Goal: Task Accomplishment & Management: Manage account settings

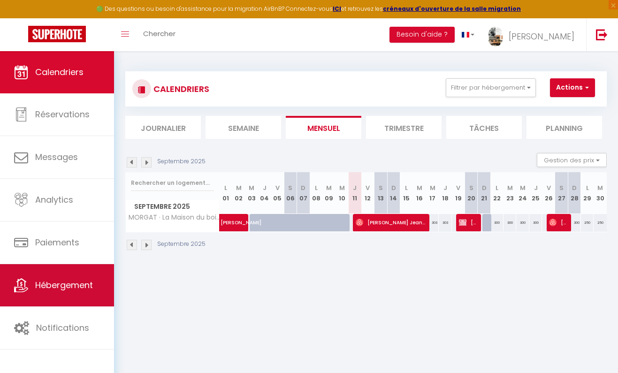
click at [59, 272] on link "Hébergement" at bounding box center [57, 285] width 114 height 42
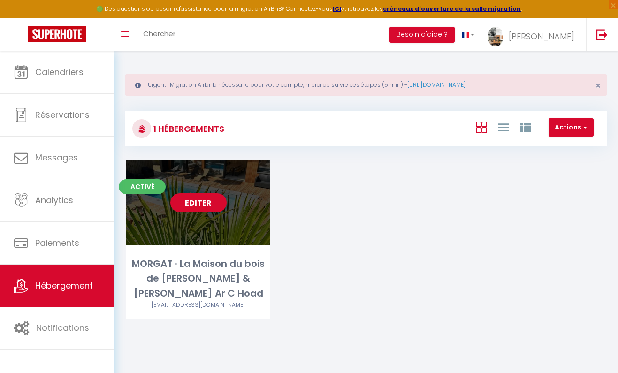
click at [196, 201] on link "Editer" at bounding box center [198, 202] width 56 height 19
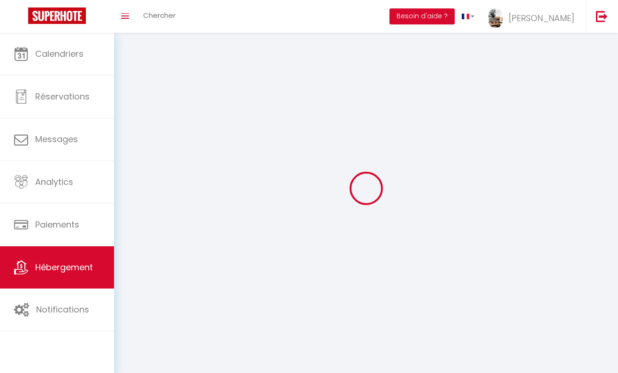
select select "1"
select select
select select "28"
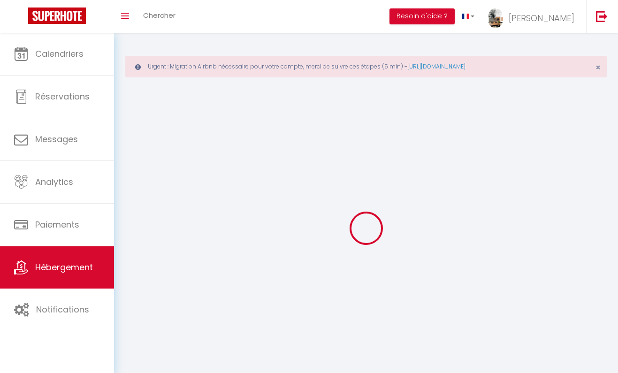
select select
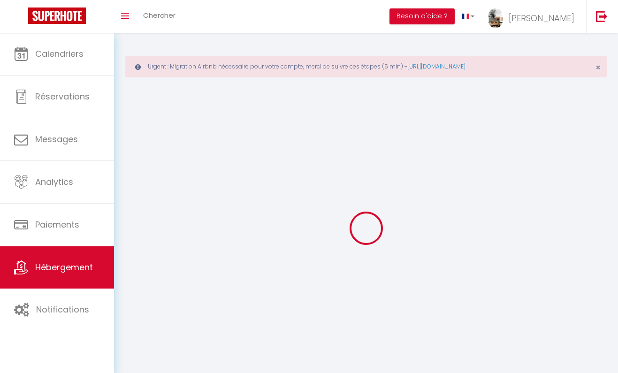
select select
checkbox input "false"
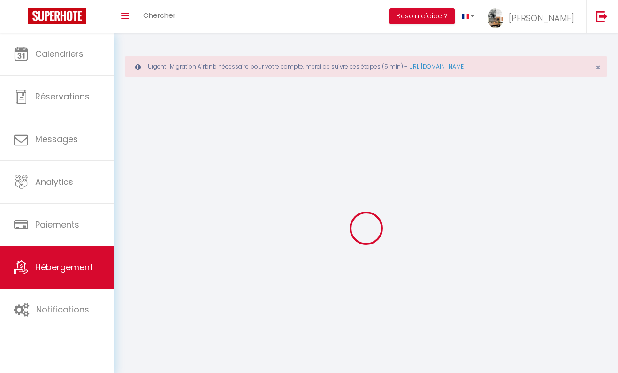
select select
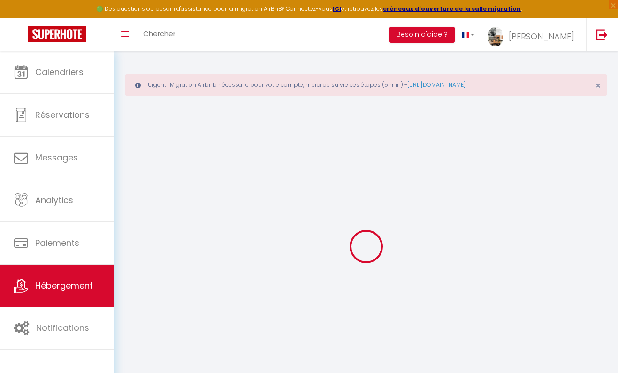
select select
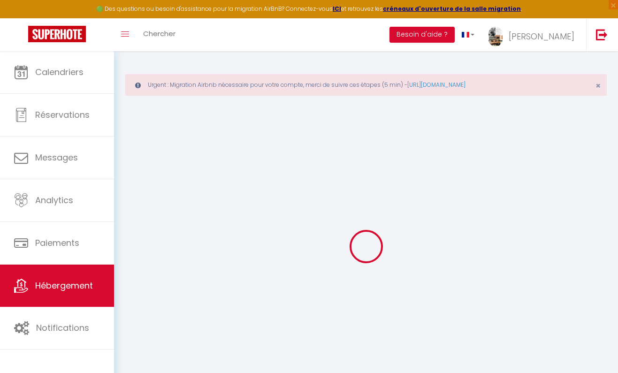
select select
checkbox input "false"
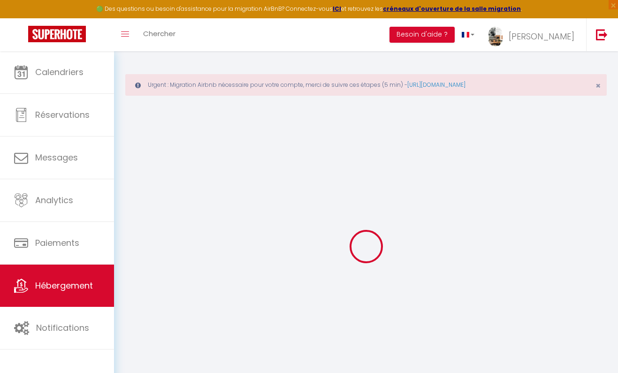
select select
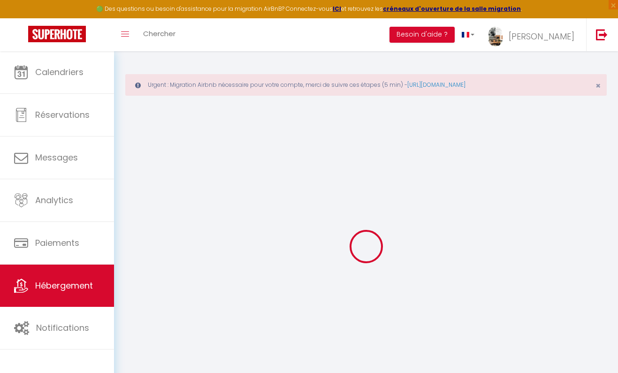
select select
checkbox input "false"
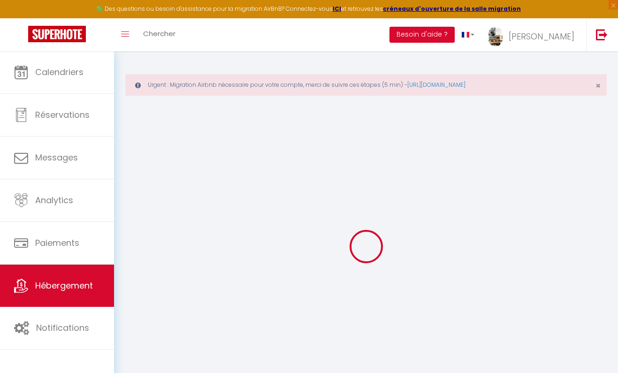
checkbox input "false"
select select
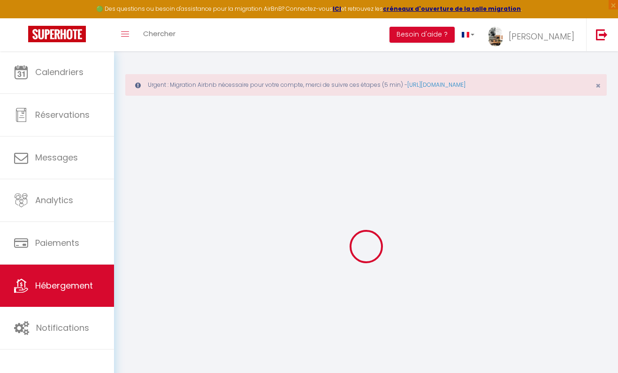
select select
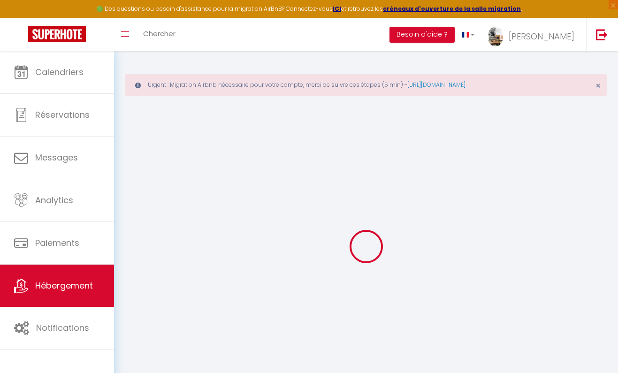
checkbox input "false"
select select
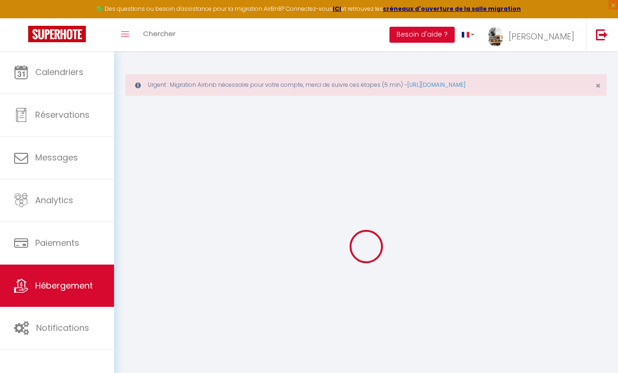
select select
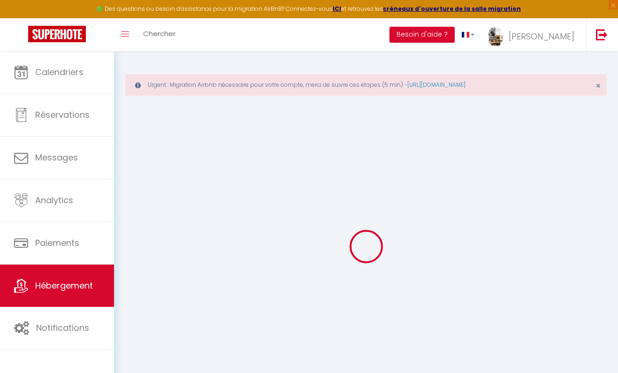
select select
checkbox input "false"
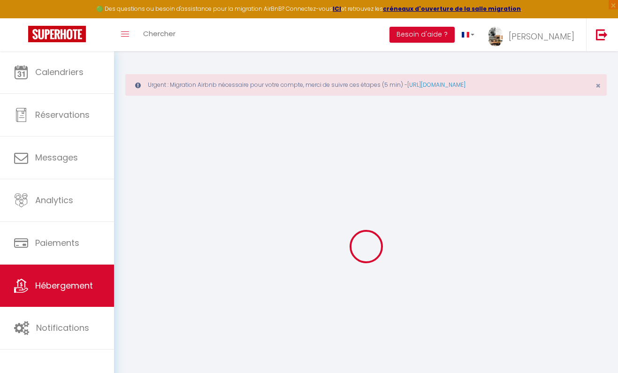
checkbox input "false"
select select
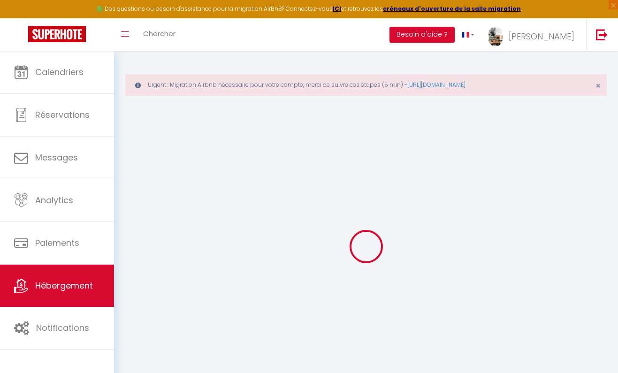
select select
checkbox input "false"
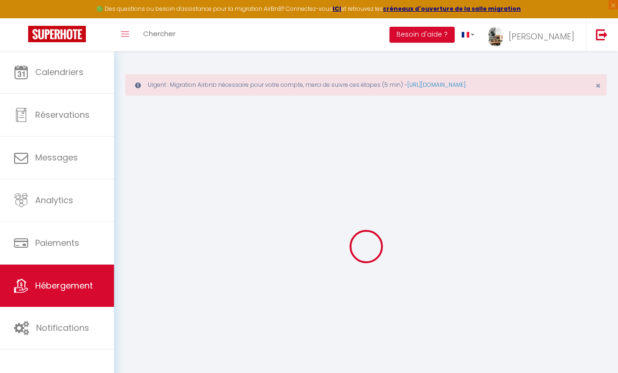
checkbox input "false"
select select
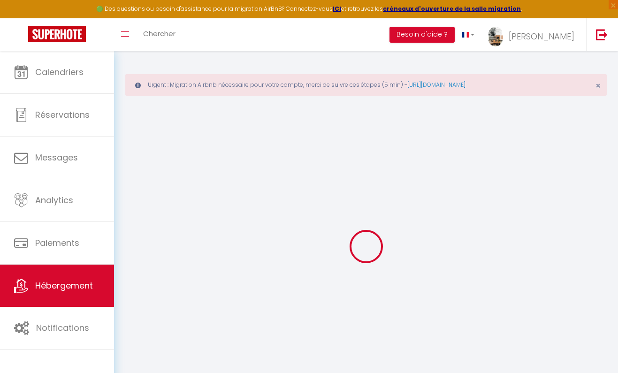
type input "MORGAT · La Maison du [GEOGRAPHIC_DATA][PERSON_NAME] & [PERSON_NAME] Ar C [PERS…"
type input "[PERSON_NAME]"
type input "OULHEN"
type input "[PERSON_NAME]"
type input "29860"
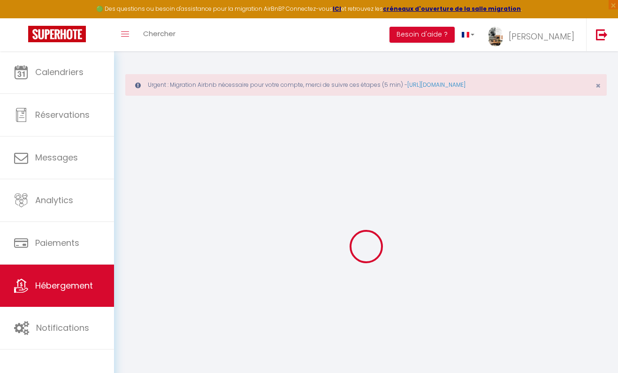
type input "[PERSON_NAME]"
select select "houses"
select select "12"
select select "4"
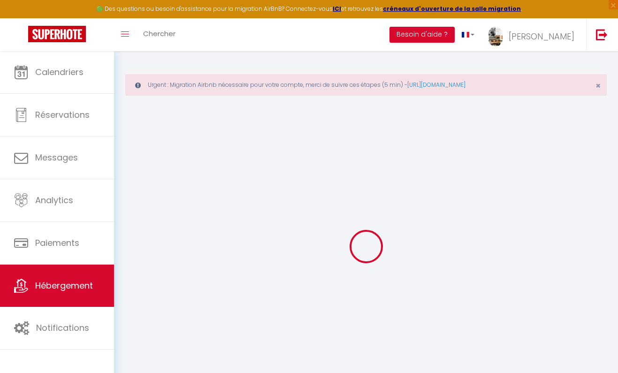
select select "3"
type input "200"
type input "50"
type input "5"
type input "2.5"
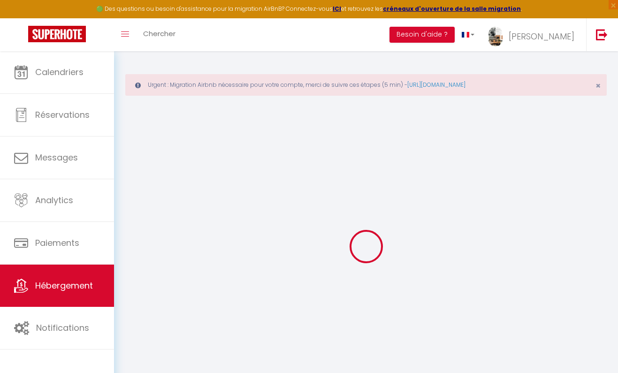
type input "1700"
select select
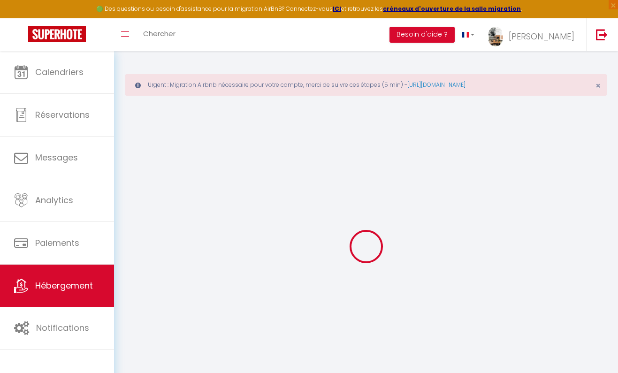
select select
type input "6 Allée Kreis Kador"
type input "29160"
type input "Crozon"
type input "[EMAIL_ADDRESS][DOMAIN_NAME]"
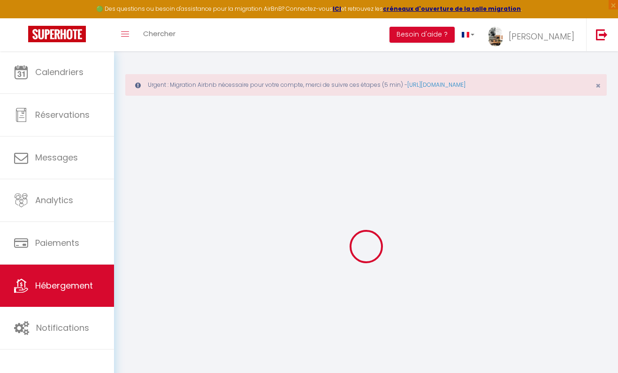
select select "6050"
checkbox input "false"
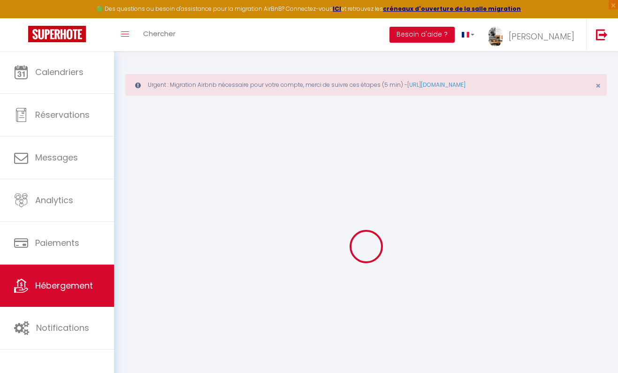
radio input "true"
type input "0"
type input "90"
type input "180"
type input "0"
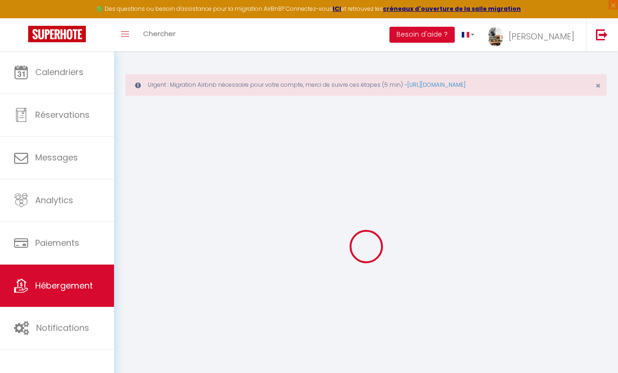
select select "20305"
select select "20750"
type input "2.5"
select select
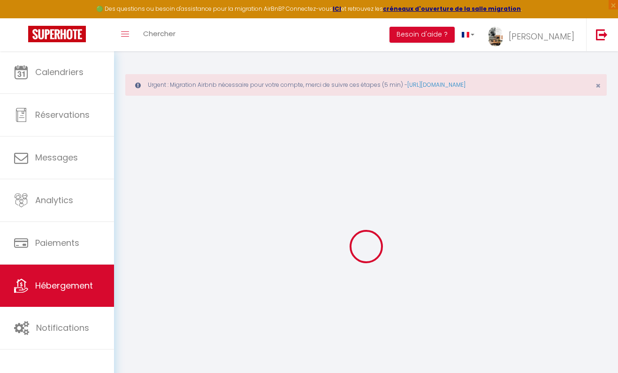
select select
checkbox input "false"
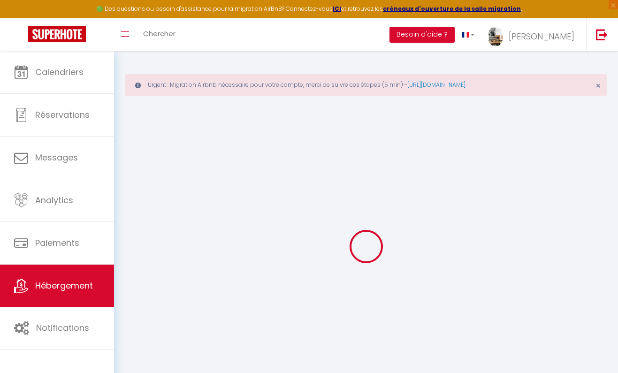
checkbox input "false"
type input "2.5"
select select
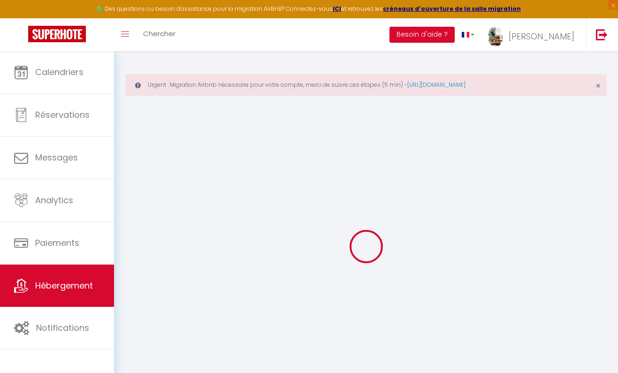
select select
checkbox input "false"
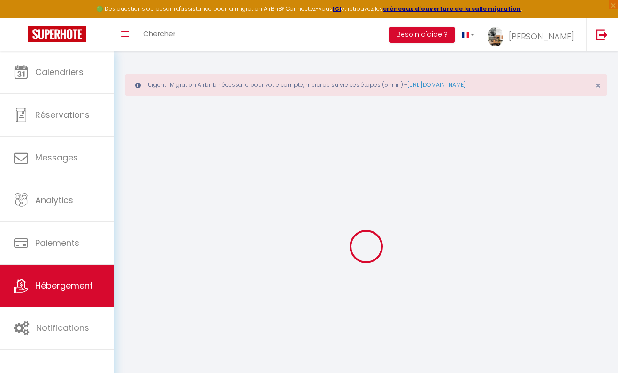
checkbox input "false"
type input "2.5"
checkbox input "false"
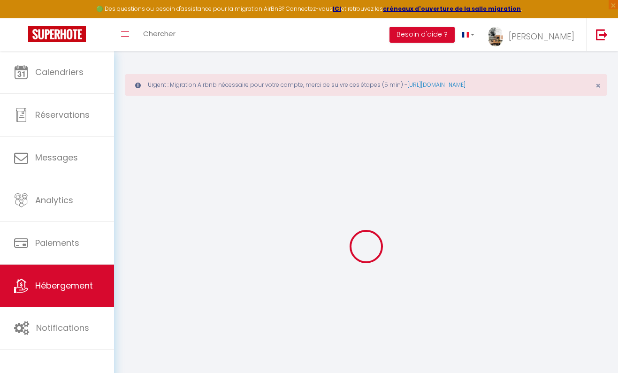
checkbox input "false"
select select "17:00"
select select
select select "10:00"
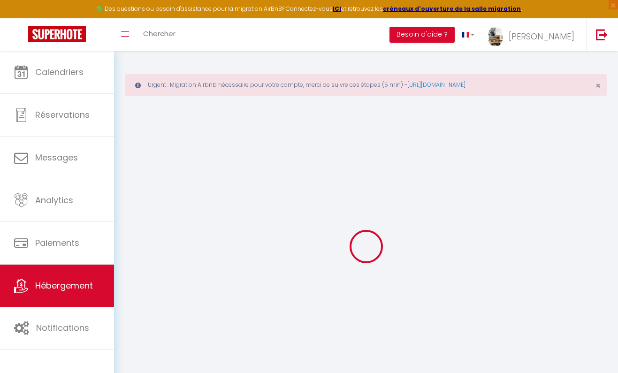
select select "30"
type input "2.5"
select select
checkbox input "false"
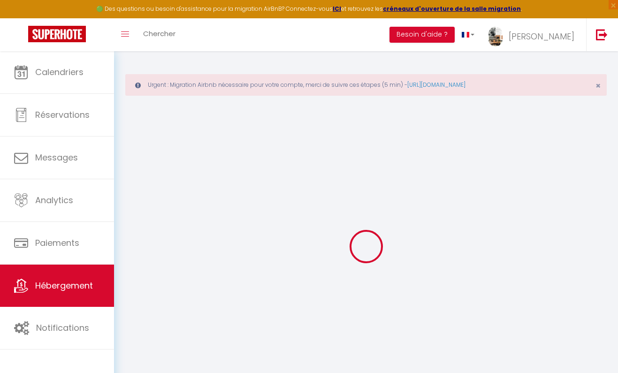
checkbox input "false"
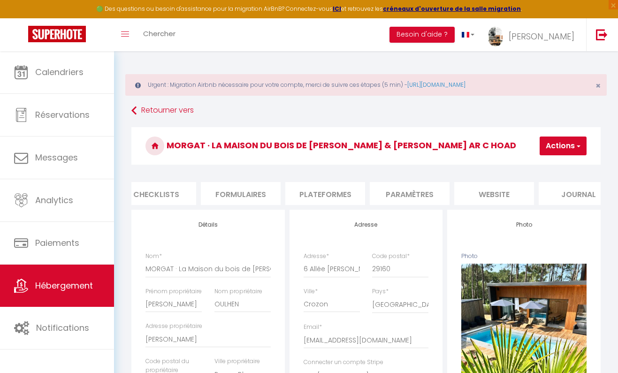
scroll to position [0, 375]
click at [563, 150] on button "Actions" at bounding box center [562, 145] width 47 height 19
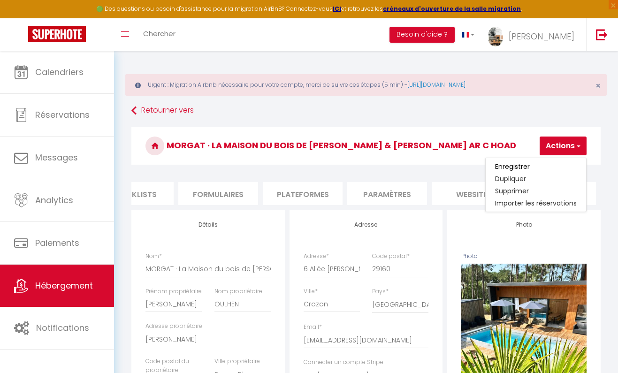
click at [563, 150] on button "Actions" at bounding box center [562, 145] width 47 height 19
click at [203, 194] on li "Formulaires" at bounding box center [218, 193] width 80 height 23
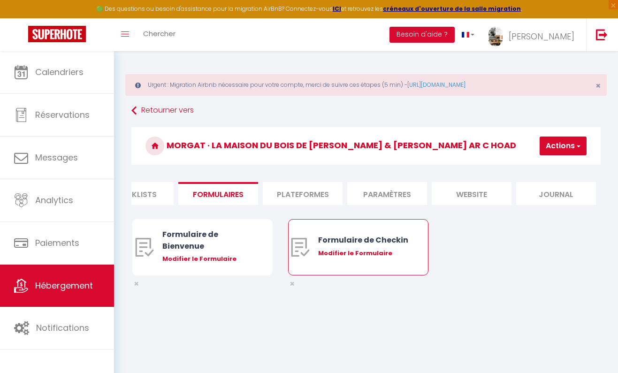
click at [365, 253] on div "Modifier le Formulaire" at bounding box center [364, 253] width 92 height 9
type input "Formulaire de Checkin"
type input "Afin de confirmer votre arrivée et recevoir la procédure d'accès à la maison, j…"
select select "[object Object]"
radio input "true"
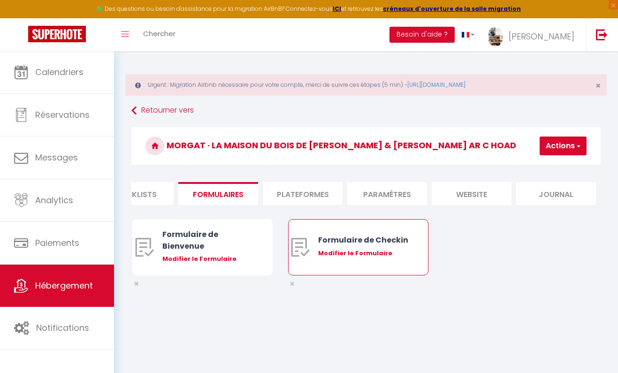
type input "https://superhote.com/confirmation"
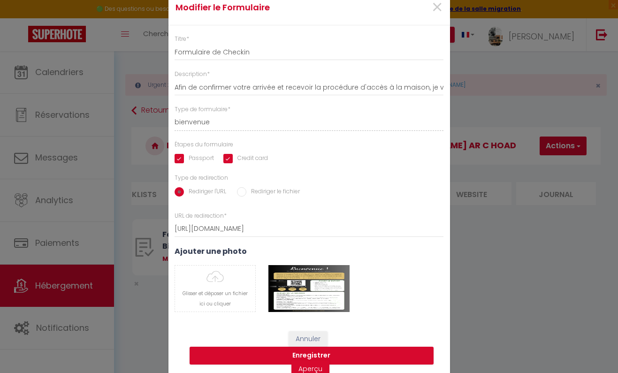
click at [510, 231] on div "Modifier le Formulaire × Titre * Formulaire de Checkin Description * Afin de co…" at bounding box center [309, 186] width 618 height 373
click at [329, 352] on button "Enregistrer" at bounding box center [311, 356] width 244 height 18
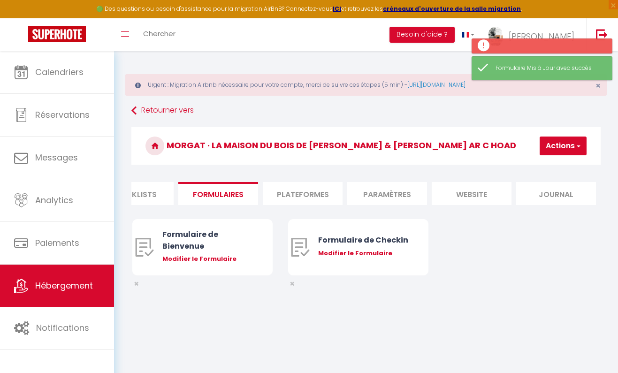
click at [400, 195] on li "Paramètres" at bounding box center [387, 193] width 80 height 23
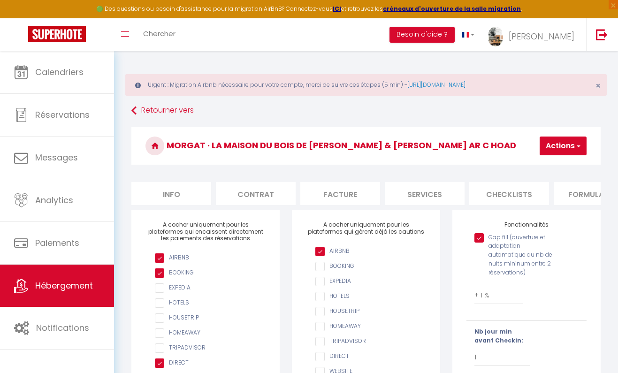
click at [254, 196] on li "Contrat" at bounding box center [256, 193] width 80 height 23
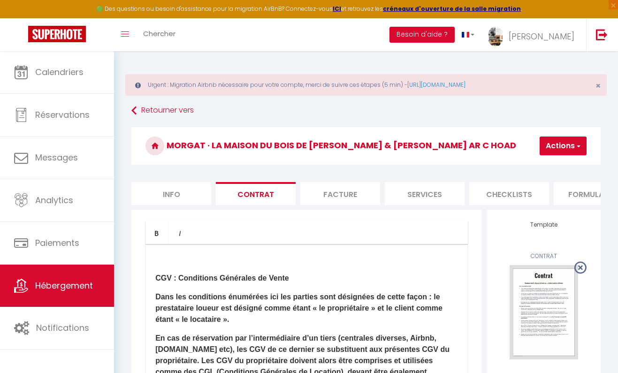
click at [169, 196] on li "Info" at bounding box center [171, 193] width 80 height 23
type input "2.5"
select select
checkbox input "false"
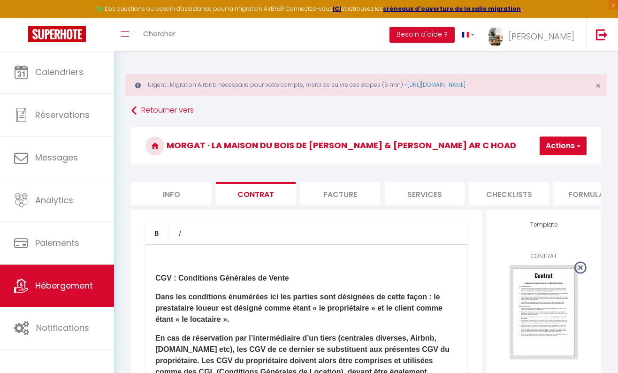
checkbox input "false"
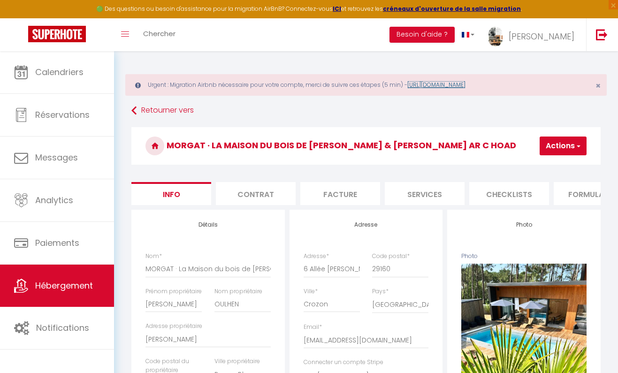
click at [454, 84] on link "https://superhote.com/migration-airbnb" at bounding box center [436, 85] width 58 height 8
click at [71, 41] on img at bounding box center [57, 34] width 58 height 16
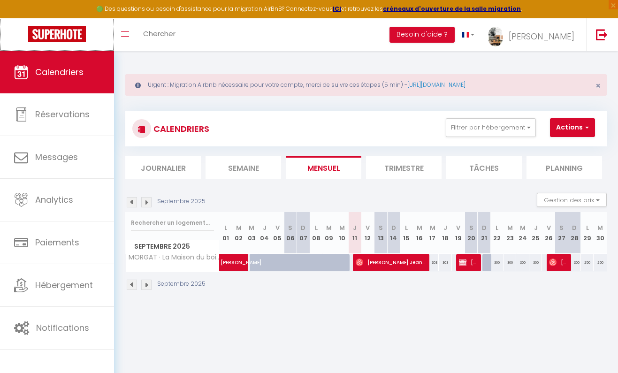
click at [68, 33] on img at bounding box center [57, 34] width 58 height 16
click at [120, 36] on link "Toggle menubar" at bounding box center [125, 34] width 22 height 33
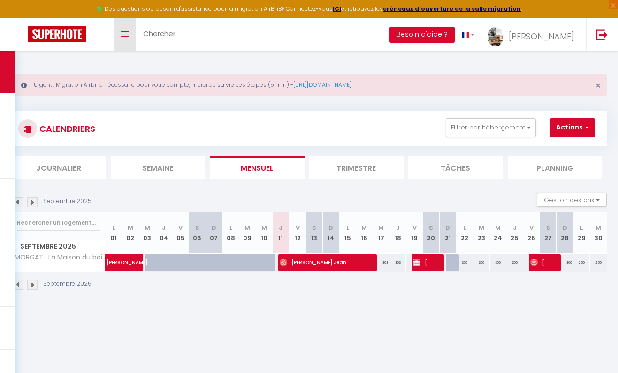
click at [124, 34] on span at bounding box center [125, 34] width 8 height 1
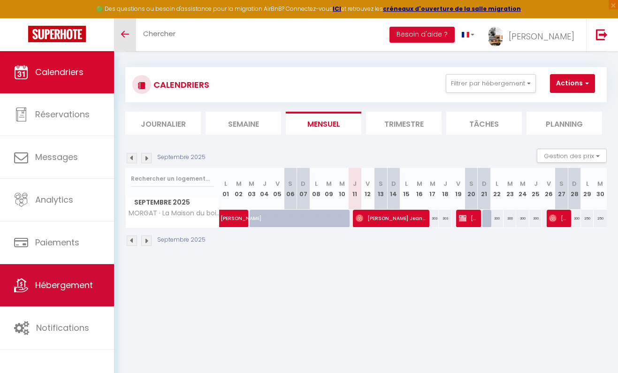
scroll to position [51, 0]
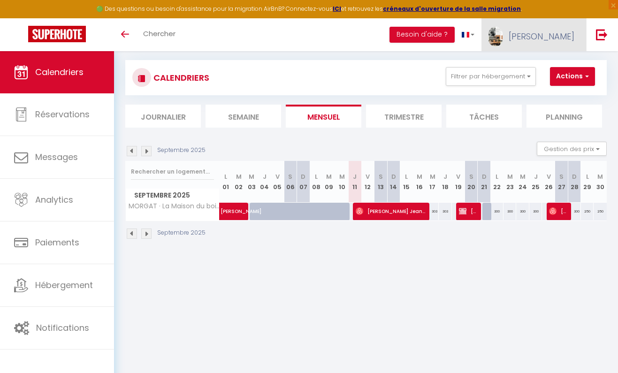
click at [575, 33] on link "[PERSON_NAME]" at bounding box center [533, 34] width 105 height 33
click at [558, 68] on link "Paramètres" at bounding box center [547, 65] width 69 height 16
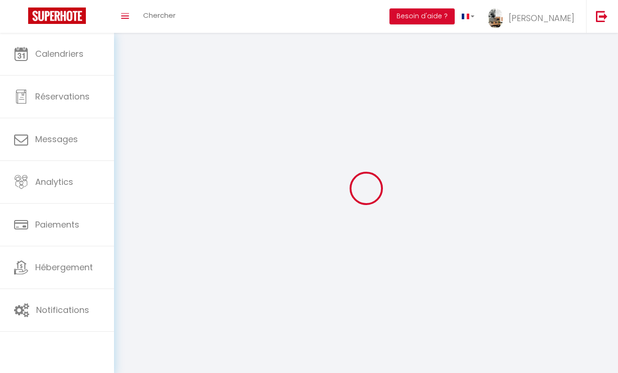
type input "[PERSON_NAME]"
type input "OULHEN"
type input "0607293394"
type input "[PERSON_NAME]"
type input "29860"
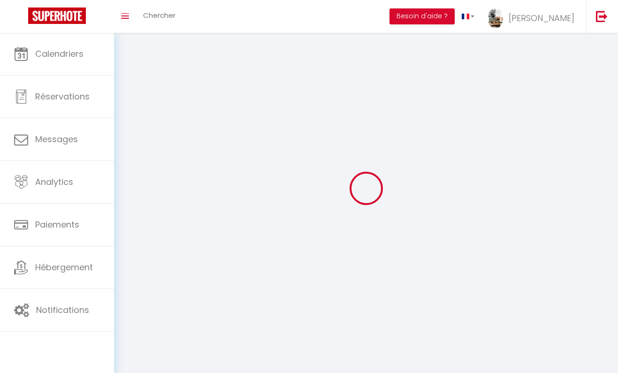
type input "[PERSON_NAME]"
type input "9UnWTSK2t2frgl0YrxpuJXcE8"
type input "CLqiSUmGxRCXCYPp9vbeZZ51S"
type input "[URL][DOMAIN_NAME]"
select select "1"
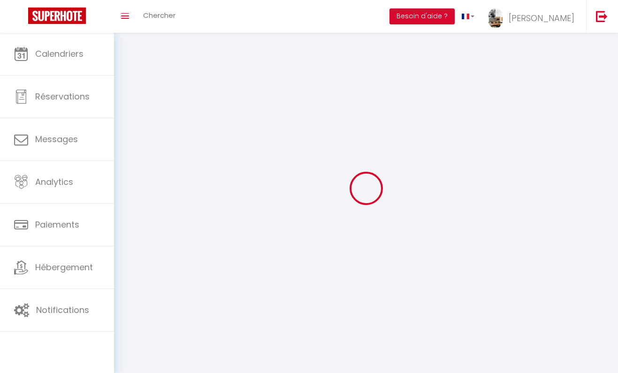
select select "28"
select select "fr"
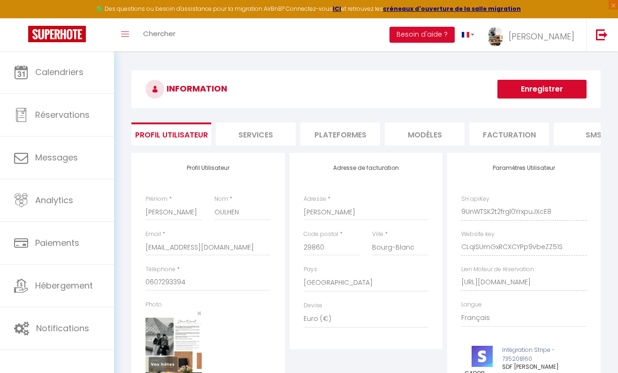
click at [349, 136] on li "Plateformes" at bounding box center [340, 133] width 80 height 23
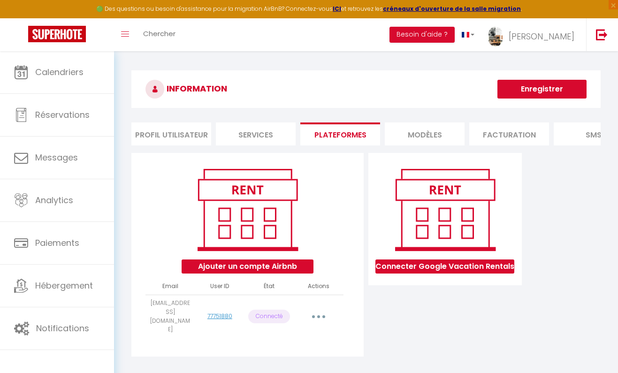
click at [319, 315] on icon "button" at bounding box center [318, 316] width 3 height 3
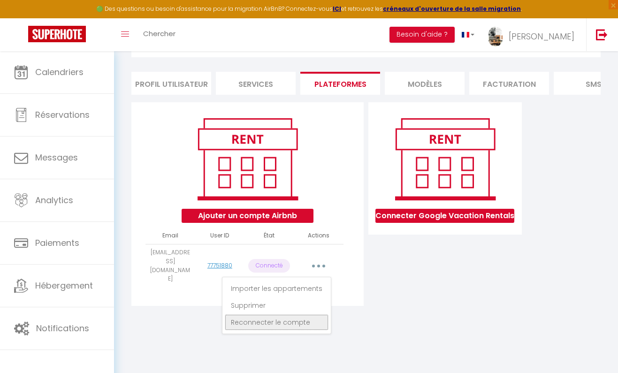
click at [303, 315] on link "Reconnecter le compte" at bounding box center [277, 322] width 104 height 16
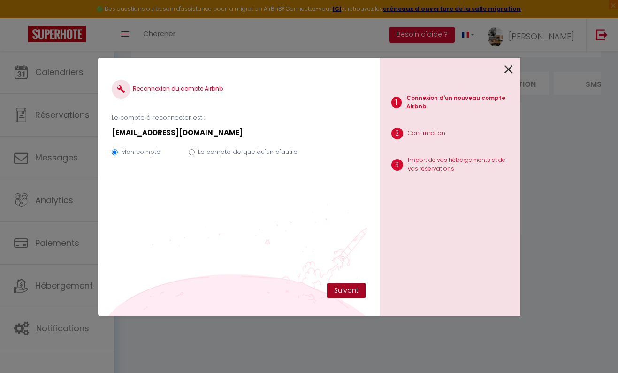
click at [350, 294] on button "Suivant" at bounding box center [346, 291] width 38 height 16
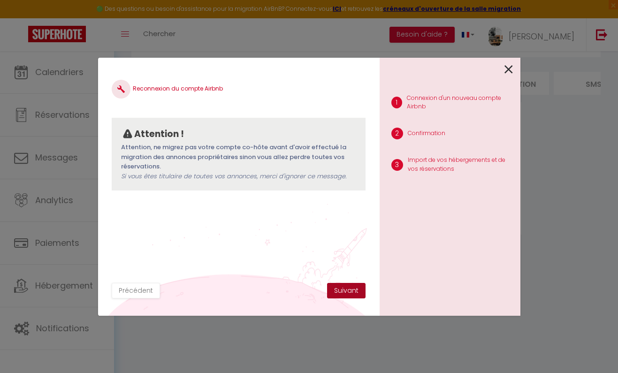
click at [340, 287] on button "Suivant" at bounding box center [346, 291] width 38 height 16
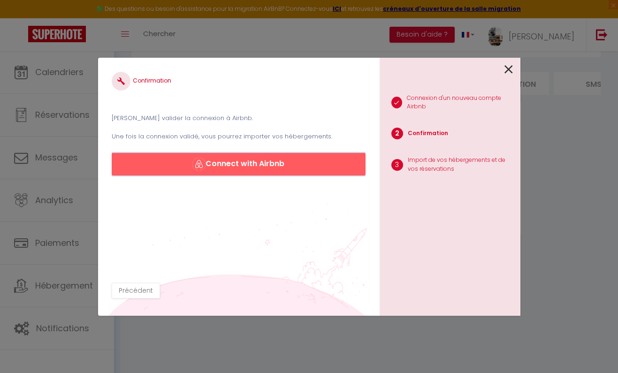
click at [251, 163] on button "Connect with Airbnb" at bounding box center [238, 164] width 253 height 23
click at [507, 74] on icon at bounding box center [508, 69] width 8 height 14
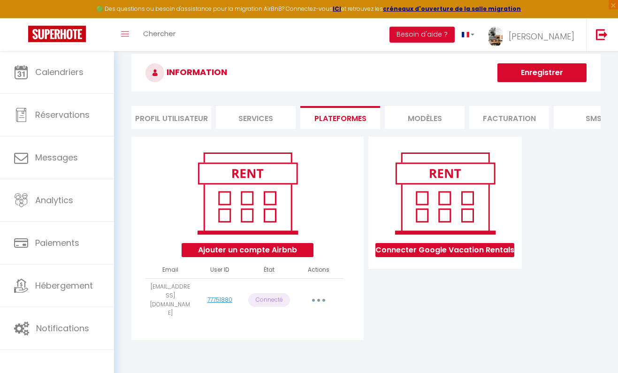
scroll to position [0, 0]
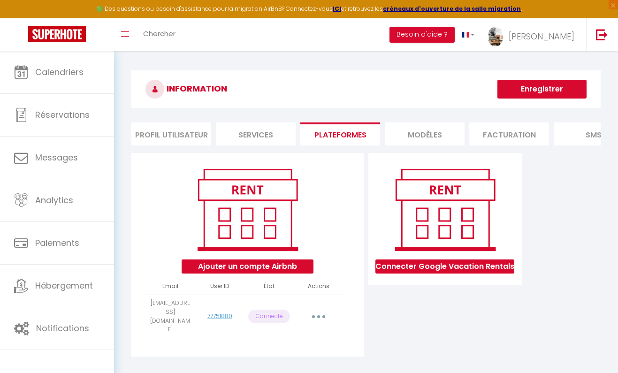
click at [280, 235] on img at bounding box center [248, 210] width 120 height 90
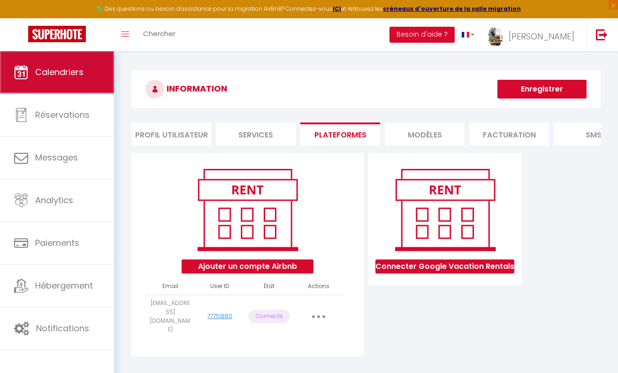
click at [73, 67] on span "Calendriers" at bounding box center [59, 72] width 48 height 12
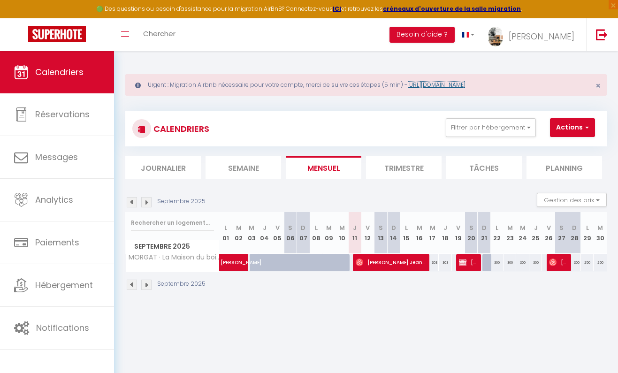
click at [444, 84] on link "https://superhote.com/migration-airbnb" at bounding box center [436, 85] width 58 height 8
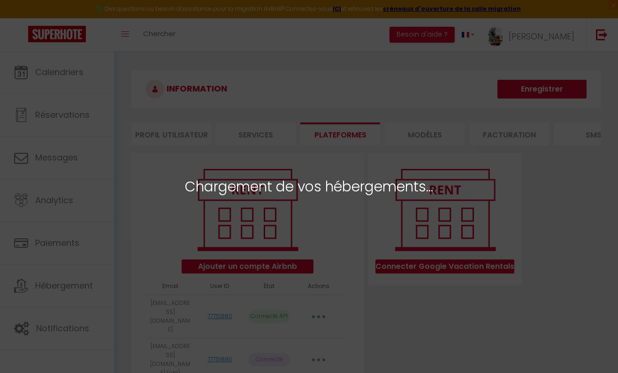
select select "31936"
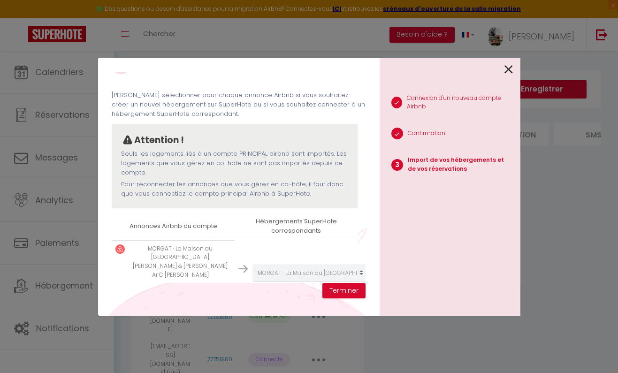
scroll to position [37, 0]
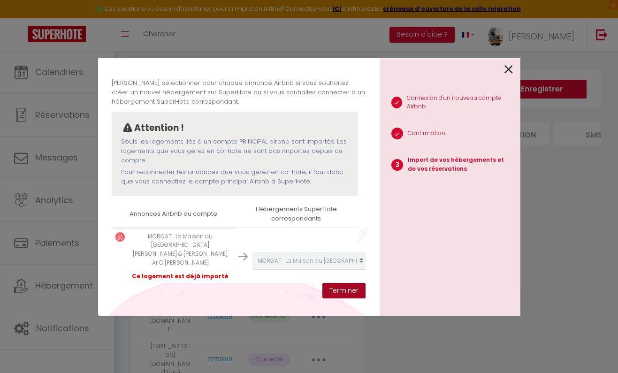
click at [346, 292] on button "Terminer" at bounding box center [343, 291] width 43 height 16
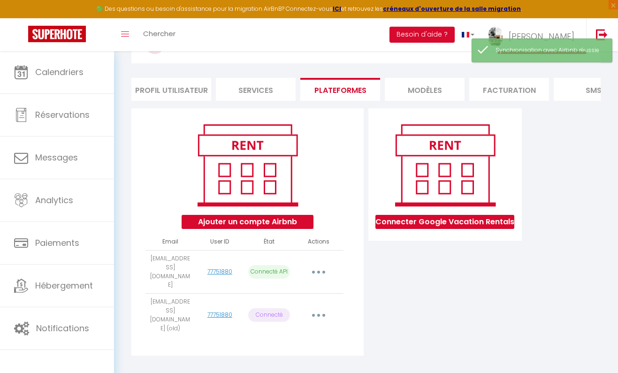
scroll to position [51, 0]
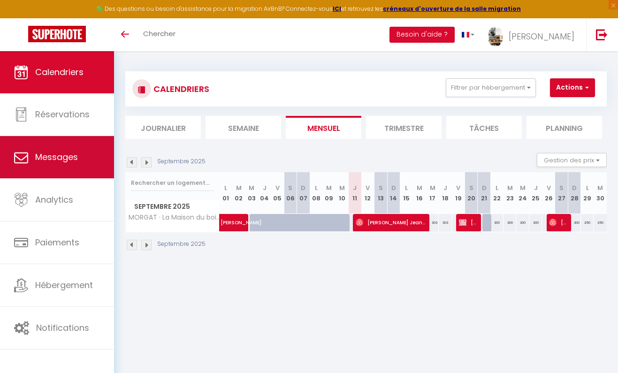
click at [67, 163] on span "Messages" at bounding box center [56, 157] width 43 height 12
select select "message"
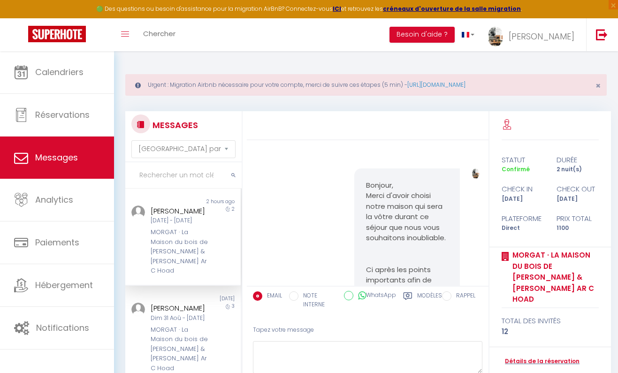
scroll to position [2792, 0]
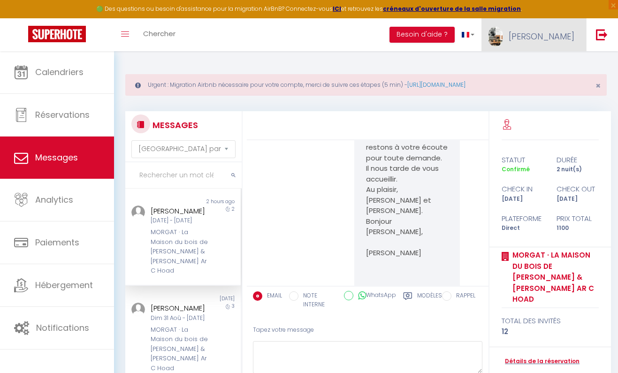
click at [573, 39] on span "[PERSON_NAME]" at bounding box center [541, 36] width 66 height 12
click at [563, 67] on link "Paramètres" at bounding box center [547, 65] width 69 height 16
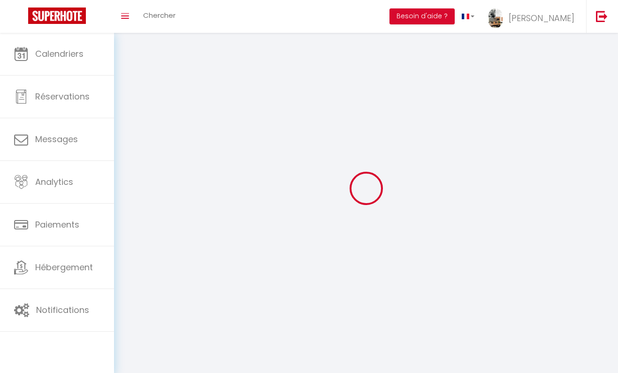
select select "fr"
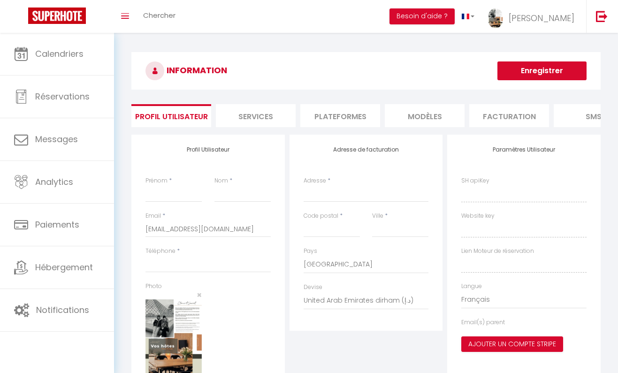
type input "[PERSON_NAME]"
type input "OULHEN"
type input "0607293394"
type input "[PERSON_NAME]"
type input "29860"
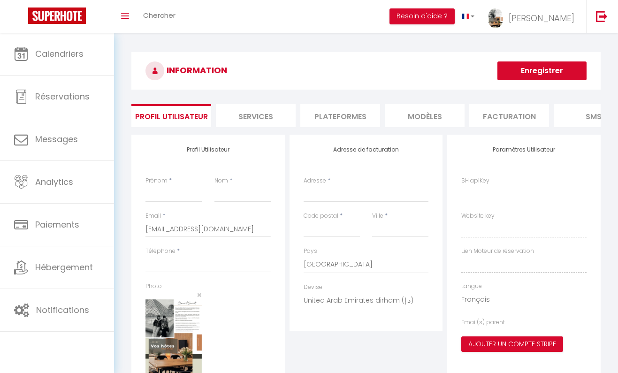
type input "[PERSON_NAME]"
select select "1"
select select "28"
type input "9UnWTSK2t2frgl0YrxpuJXcE8"
type input "CLqiSUmGxRCXCYPp9vbeZZ51S"
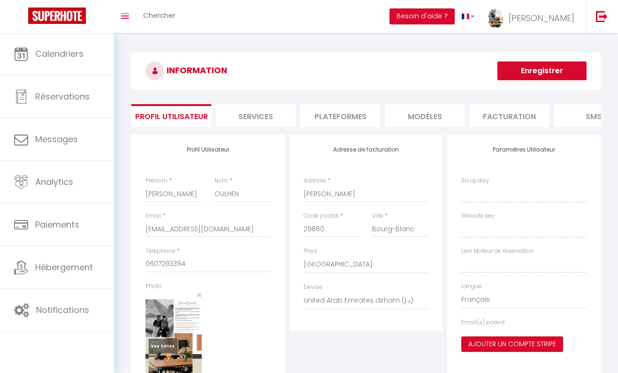
type input "[URL][DOMAIN_NAME]"
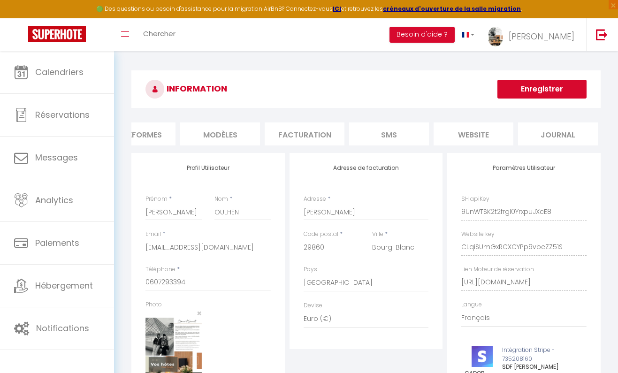
scroll to position [0, 206]
click at [238, 134] on li "MODÈLES" at bounding box center [218, 133] width 80 height 23
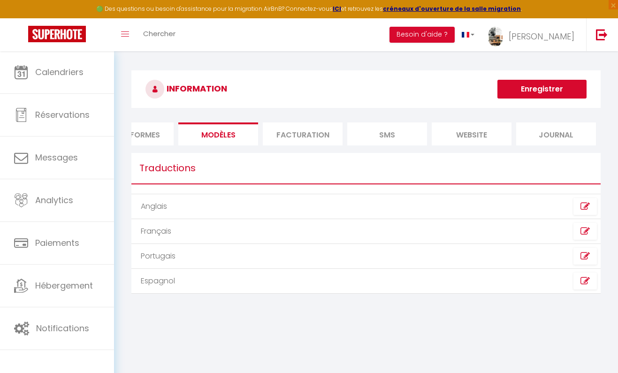
click at [318, 130] on li "Facturation" at bounding box center [303, 133] width 80 height 23
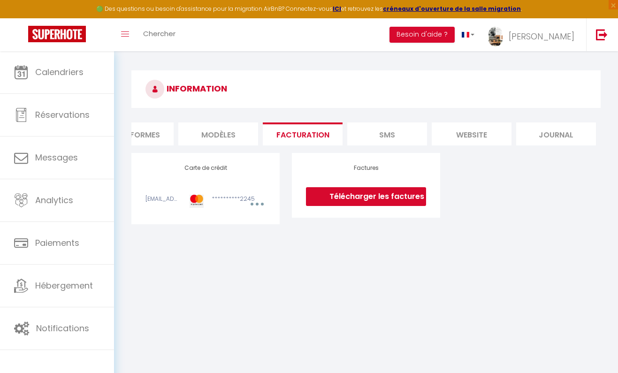
click at [386, 131] on li "SMS" at bounding box center [387, 133] width 80 height 23
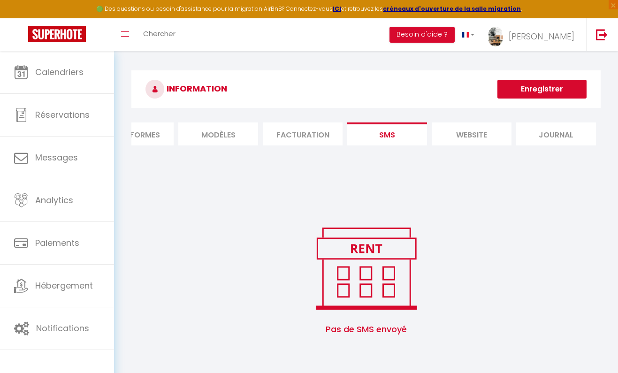
click at [444, 131] on li "website" at bounding box center [471, 133] width 80 height 23
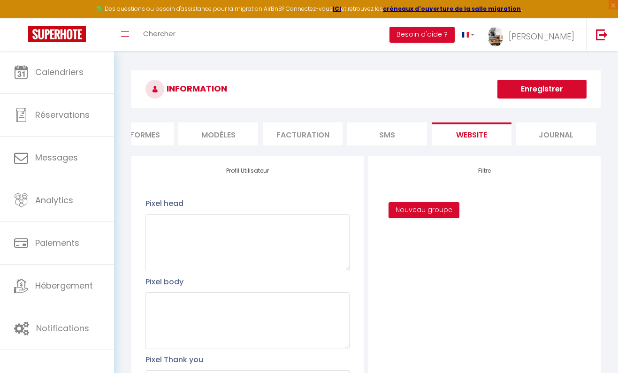
click at [210, 131] on li "MODÈLES" at bounding box center [218, 133] width 80 height 23
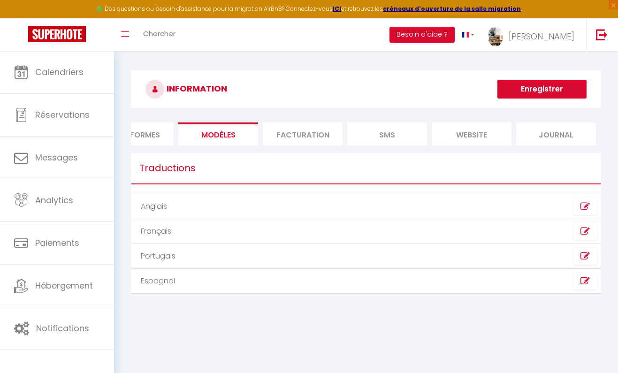
click at [158, 132] on li "Plateformes" at bounding box center [134, 133] width 80 height 23
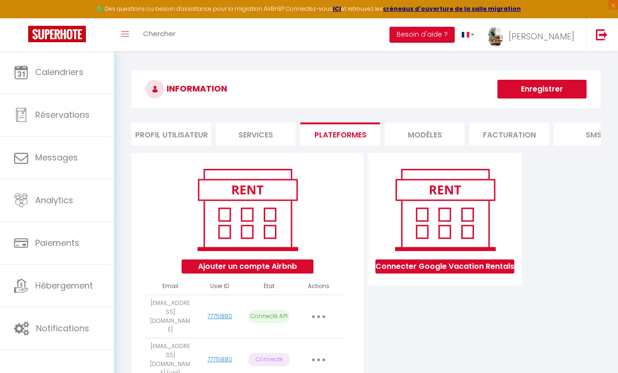
click at [166, 135] on li "Profil Utilisateur" at bounding box center [171, 133] width 80 height 23
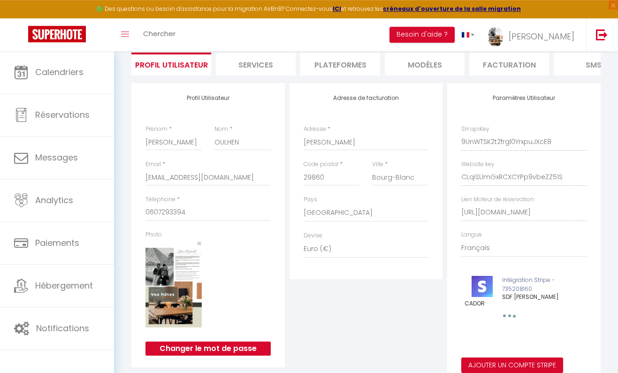
scroll to position [101, 0]
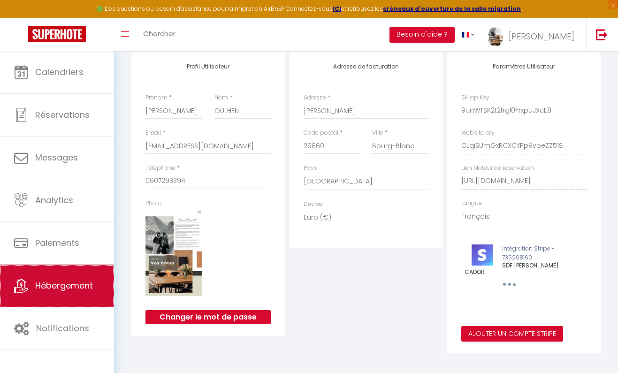
click at [46, 291] on span "Hébergement" at bounding box center [64, 285] width 58 height 12
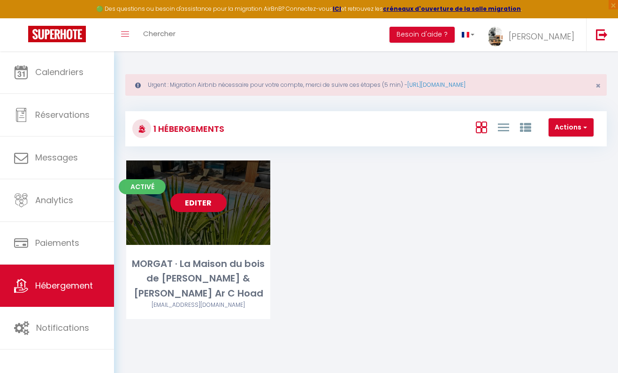
click at [226, 210] on div "Editer" at bounding box center [198, 202] width 144 height 84
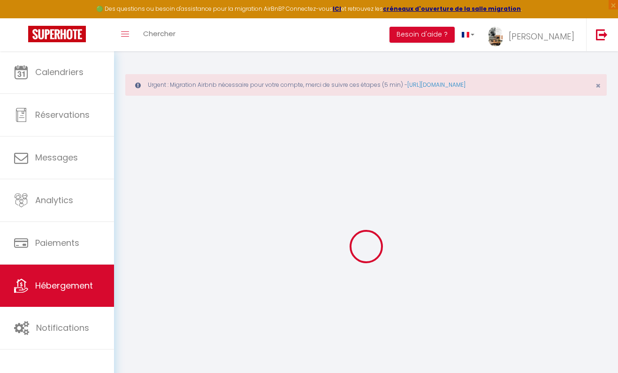
type input "MORGAT · La Maison du [GEOGRAPHIC_DATA][PERSON_NAME] & [PERSON_NAME] Ar C [PERS…"
type input "[PERSON_NAME]"
type input "OULHEN"
type input "[PERSON_NAME]"
type input "29860"
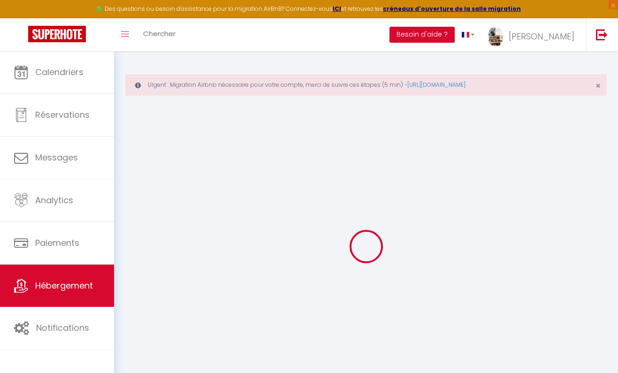
type input "[PERSON_NAME]"
select select "houses"
select select "12"
select select "4"
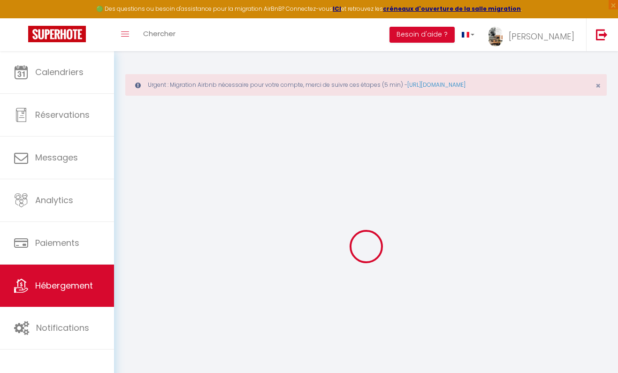
select select "3"
type input "200"
type input "50"
type input "5"
type input "2.5"
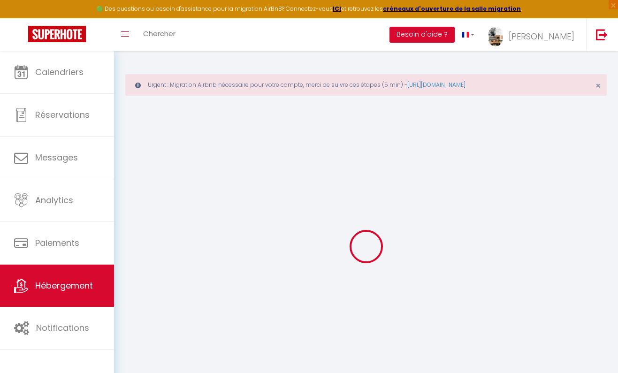
type input "1700"
select select
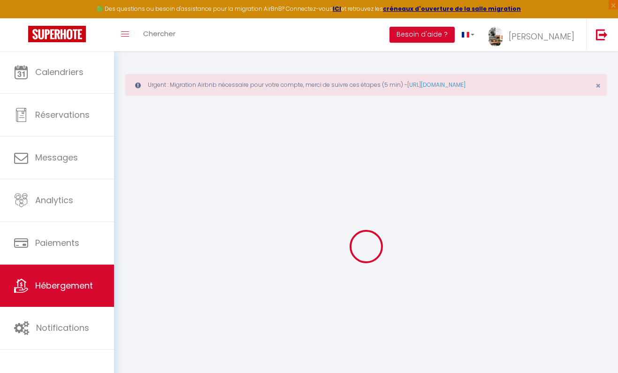
select select
type input "6 Allée Kreis Kador"
type input "29160"
type input "Crozon"
type input "[EMAIL_ADDRESS][DOMAIN_NAME]"
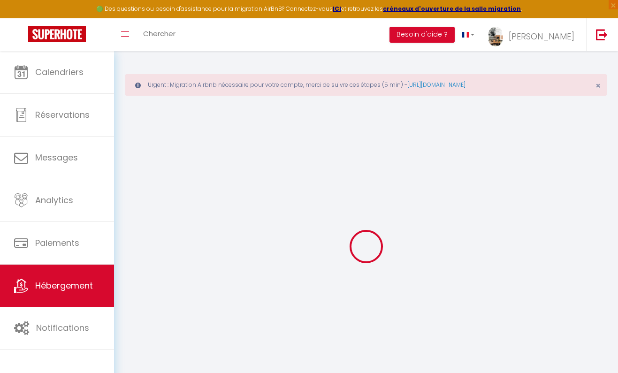
select select "6050"
checkbox input "false"
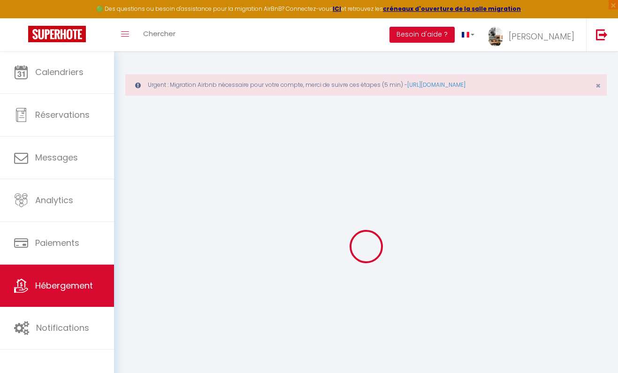
radio input "true"
type input "0"
type input "90"
type input "180"
type input "0"
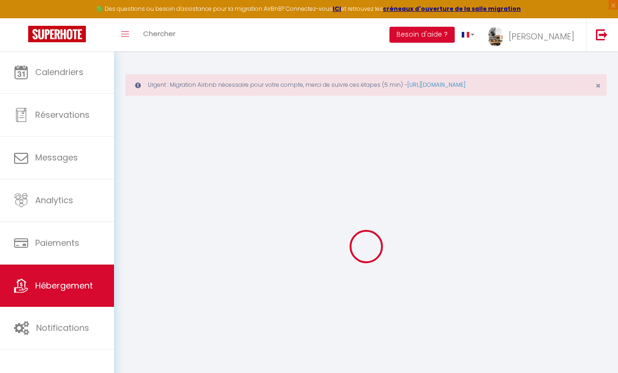
select select "+ 15 %"
select select "+ 16 %"
select select "+ 10 %"
select select "+ 15 %"
type input "2.5"
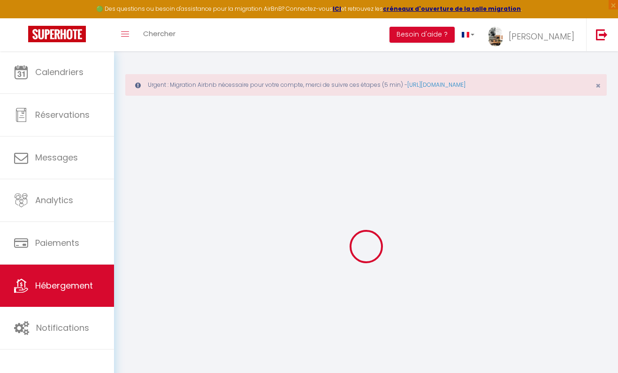
select select
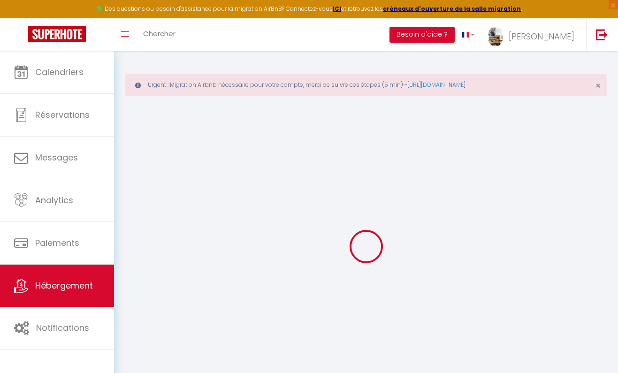
checkbox input "false"
type input "2.5"
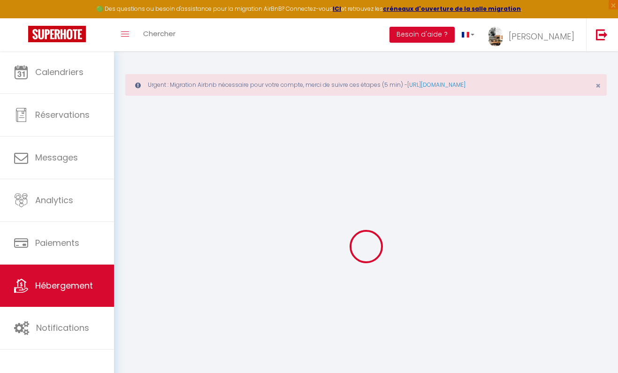
checkbox input "false"
select select "17:00"
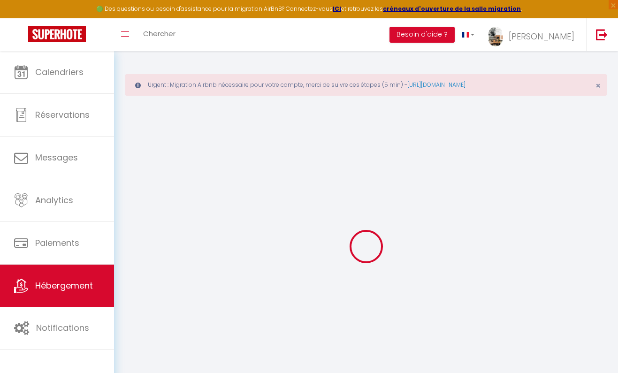
select select
select select "10:00"
select select "30"
type input "2.5"
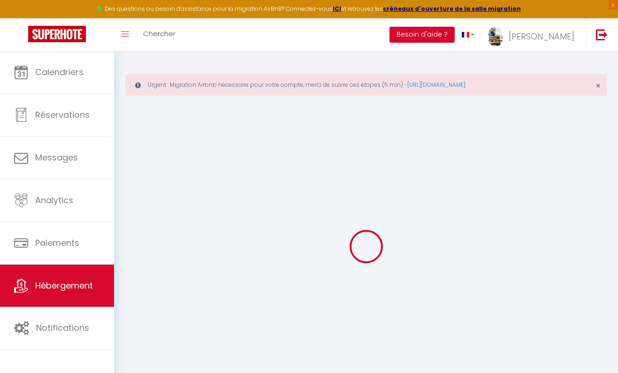
select select
checkbox input "false"
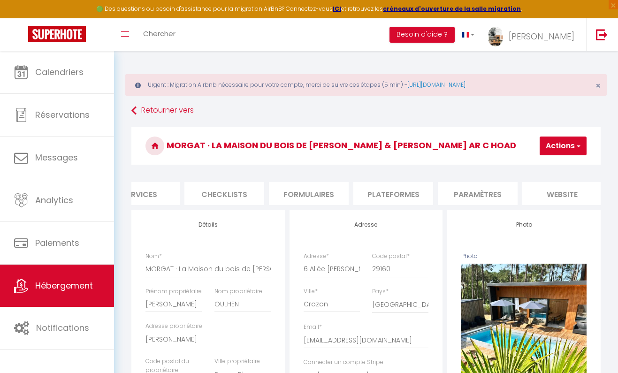
scroll to position [0, 375]
click at [316, 192] on li "Plateformes" at bounding box center [303, 193] width 80 height 23
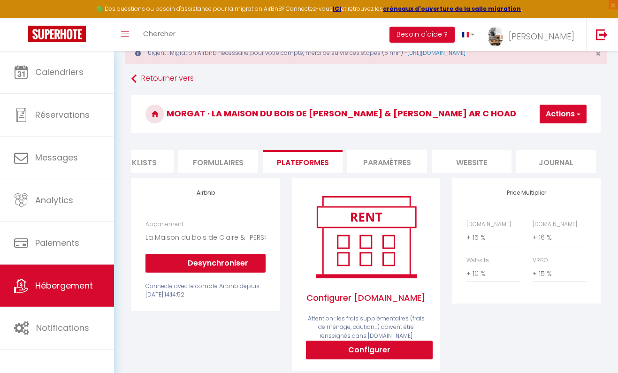
scroll to position [51, 0]
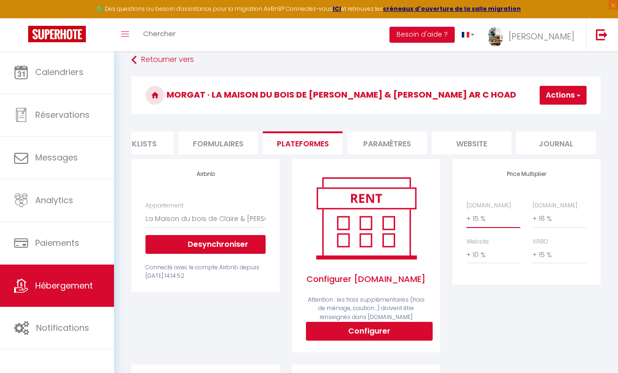
select select "+ 20 %"
click option "+ 20 %" at bounding box center [0, 0] width 0 height 0
click at [567, 104] on button "Actions" at bounding box center [562, 95] width 47 height 19
click at [546, 117] on link "Enregistrer" at bounding box center [549, 116] width 74 height 12
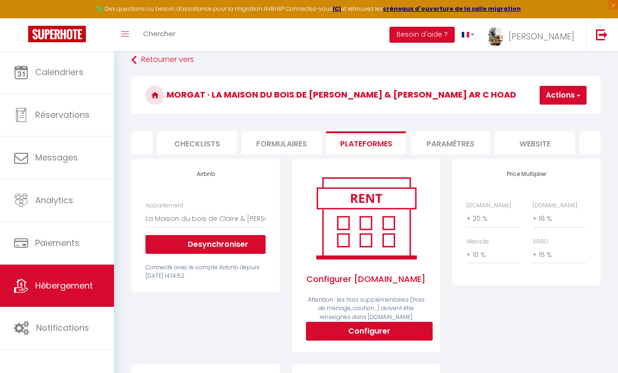
scroll to position [0, 375]
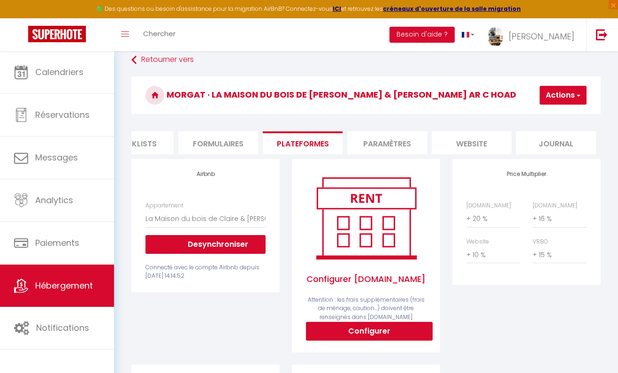
click at [400, 146] on li "Paramètres" at bounding box center [387, 142] width 80 height 23
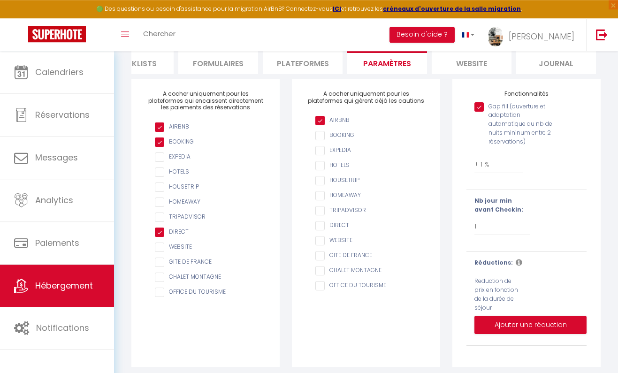
scroll to position [136, 0]
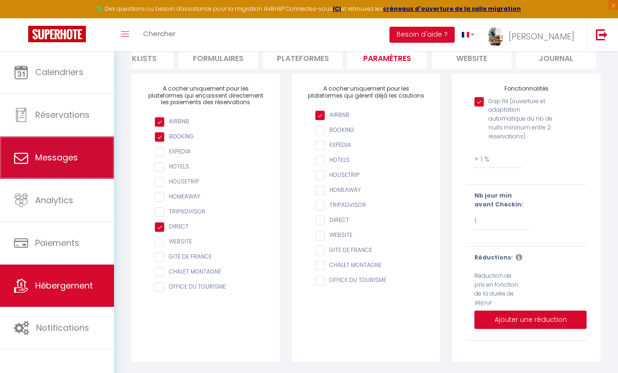
click at [68, 157] on span "Messages" at bounding box center [56, 157] width 43 height 12
select select "message"
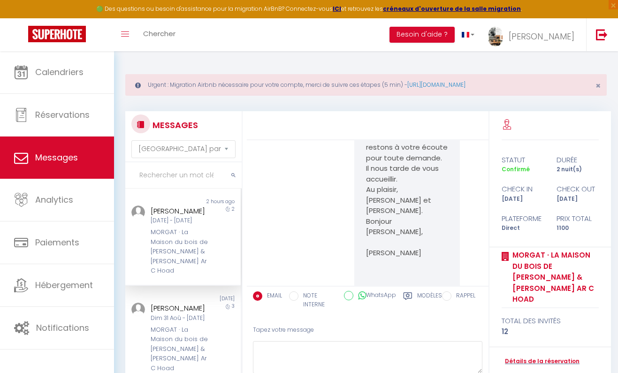
click at [422, 294] on label "Modèles" at bounding box center [429, 300] width 25 height 19
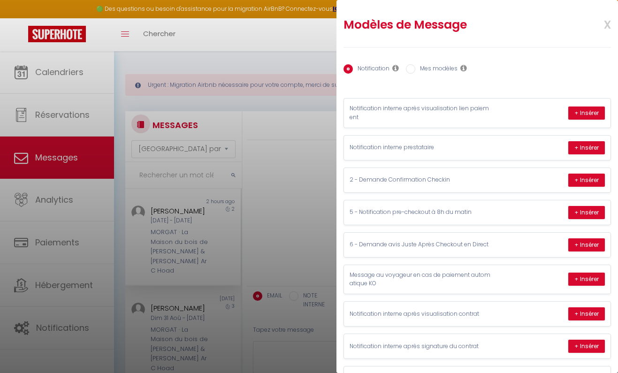
click at [415, 71] on input "Mes modèles" at bounding box center [410, 68] width 9 height 9
radio input "true"
radio input "false"
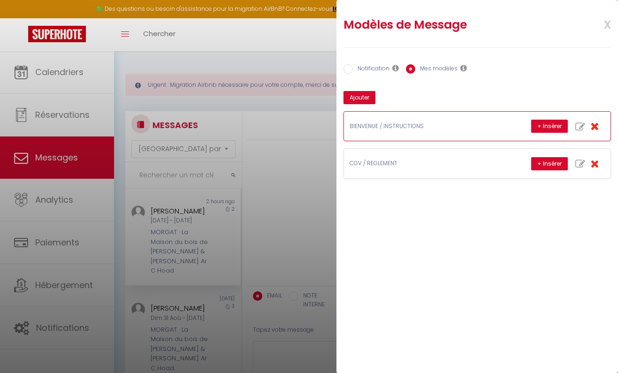
click at [577, 126] on icon "button" at bounding box center [580, 127] width 10 height 10
type input "BIENVENUE / INSTRUCTIONS"
type textarea "Bonjour, Merci d'avoir choisi notre maison qui sera la vôtre durant ce séjour q…"
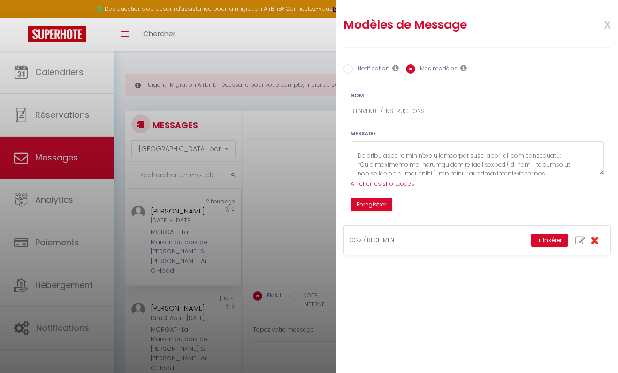
scroll to position [208, 0]
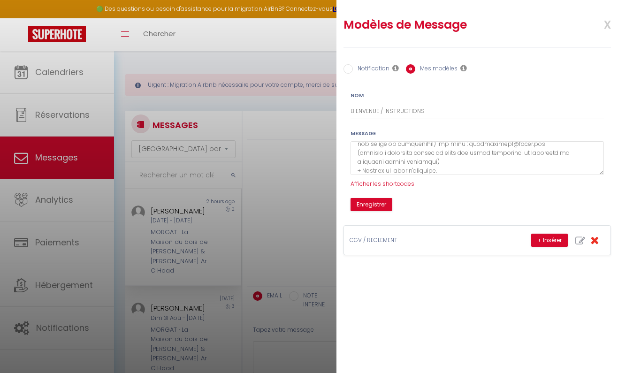
click at [604, 25] on span "x" at bounding box center [596, 24] width 30 height 22
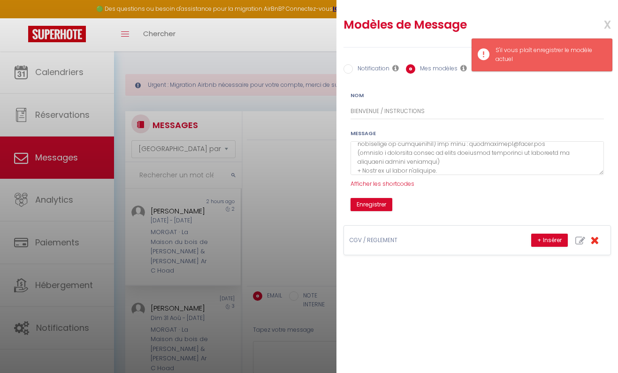
click at [274, 33] on div at bounding box center [309, 186] width 618 height 373
click at [377, 208] on button "Enregistrer" at bounding box center [371, 204] width 42 height 13
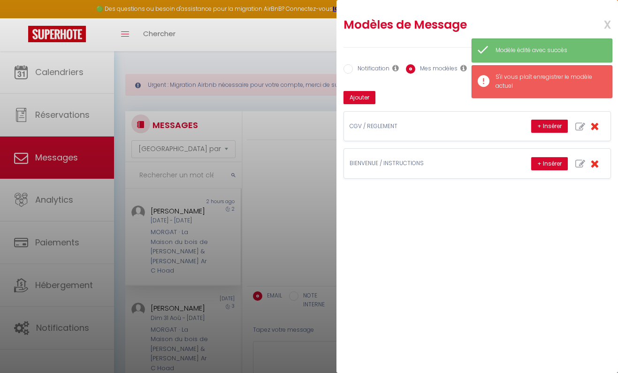
click at [280, 78] on div at bounding box center [309, 186] width 618 height 373
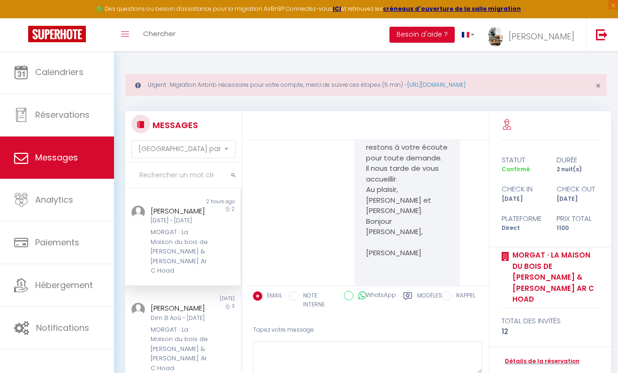
click at [422, 294] on label "Modèles" at bounding box center [429, 300] width 25 height 19
radio input "true"
radio input "false"
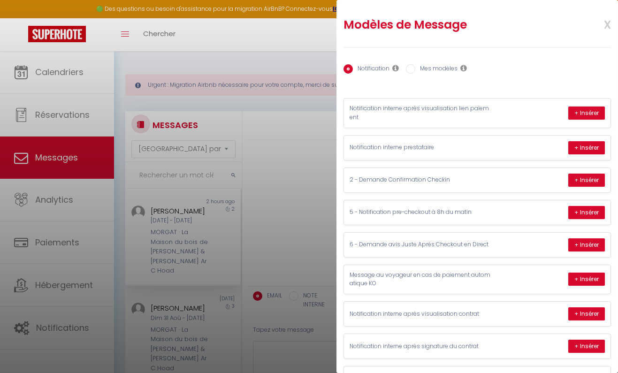
click at [394, 70] on icon at bounding box center [395, 68] width 7 height 8
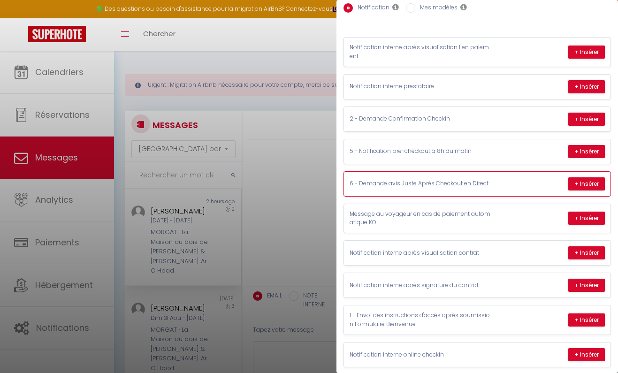
scroll to position [69, 0]
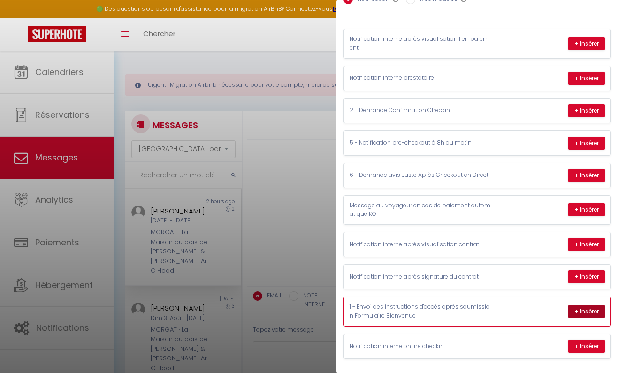
click at [589, 307] on button "+ Insérer" at bounding box center [586, 311] width 37 height 13
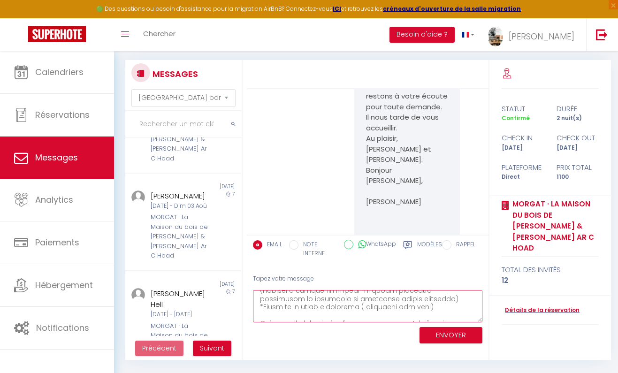
scroll to position [269, 0]
drag, startPoint x: 258, startPoint y: 295, endPoint x: 475, endPoint y: 321, distance: 217.7
click at [475, 321] on textarea at bounding box center [367, 306] width 229 height 32
type textarea "Lits simples du dortoir : Matelas 90x 200 Housse de couette double 240 x 220 Ho…"
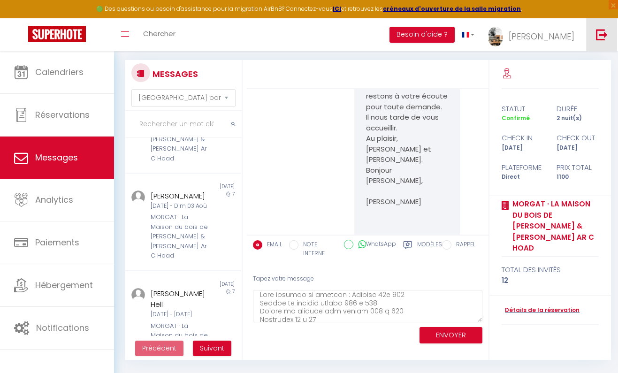
click at [588, 42] on link at bounding box center [601, 34] width 31 height 33
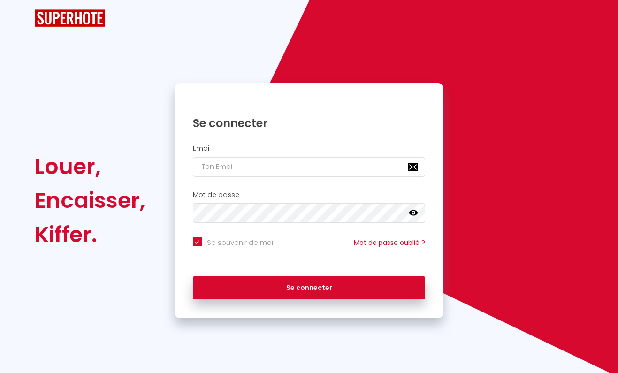
checkbox input "true"
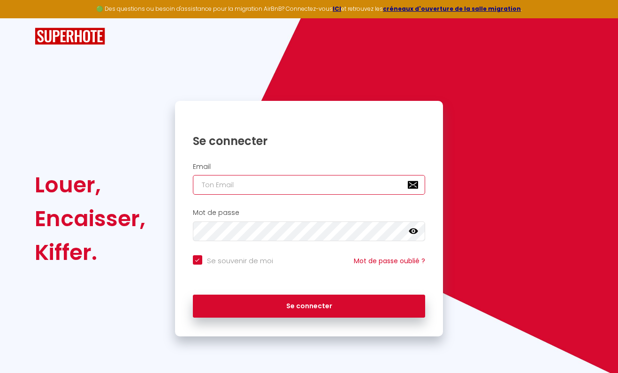
click at [242, 180] on input "email" at bounding box center [309, 185] width 233 height 20
type input "[EMAIL_ADDRESS][DOMAIN_NAME]"
checkbox input "true"
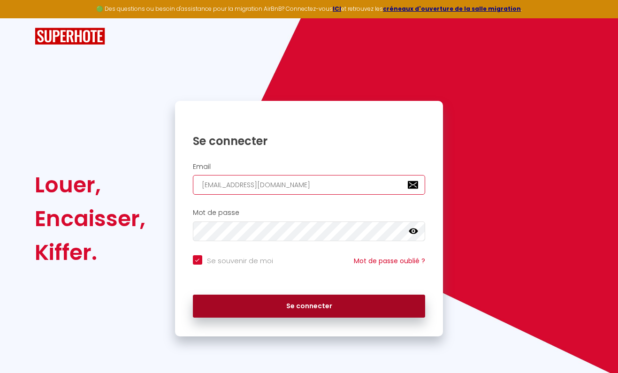
type input "[EMAIL_ADDRESS][DOMAIN_NAME]"
click at [266, 299] on button "Se connecter" at bounding box center [309, 305] width 233 height 23
checkbox input "true"
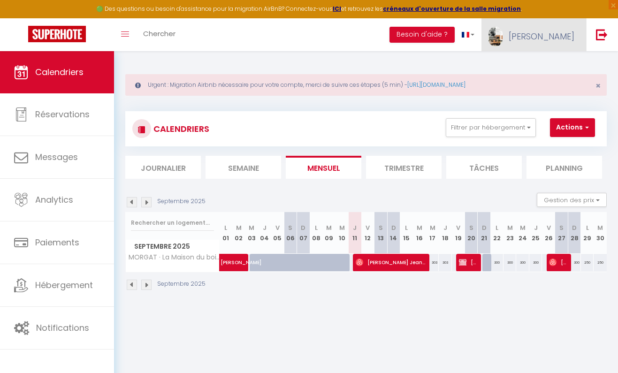
click at [564, 32] on span "[PERSON_NAME]" at bounding box center [541, 36] width 66 height 12
click at [557, 66] on link "Paramètres" at bounding box center [547, 65] width 69 height 16
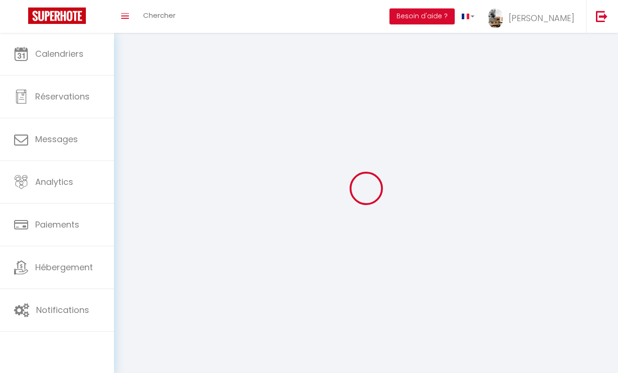
type input "[PERSON_NAME]"
type input "OULHEN"
type input "0607293394"
type input "[PERSON_NAME]"
type input "29860"
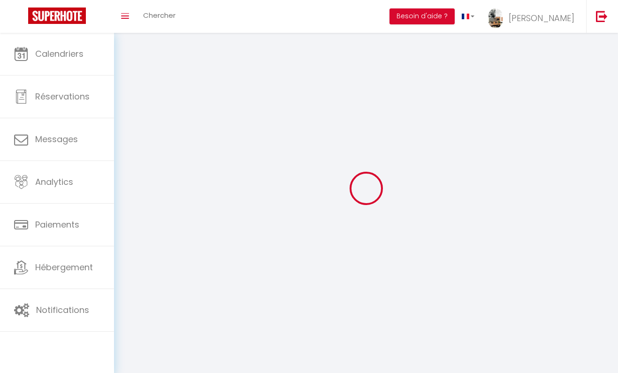
type input "[PERSON_NAME]"
type input "9UnWTSK2t2frgl0YrxpuJXcE8"
type input "CLqiSUmGxRCXCYPp9vbeZZ51S"
type input "[URL][DOMAIN_NAME]"
select select "1"
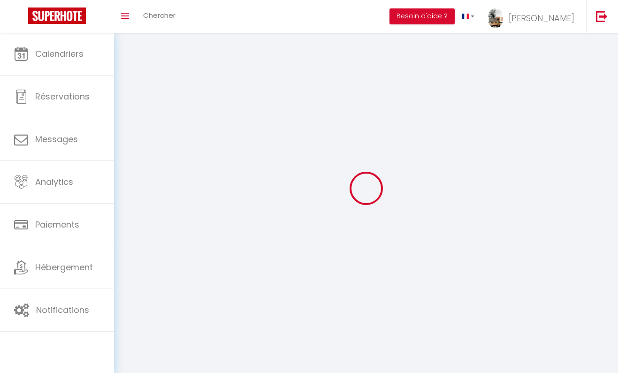
select select "28"
select select "fr"
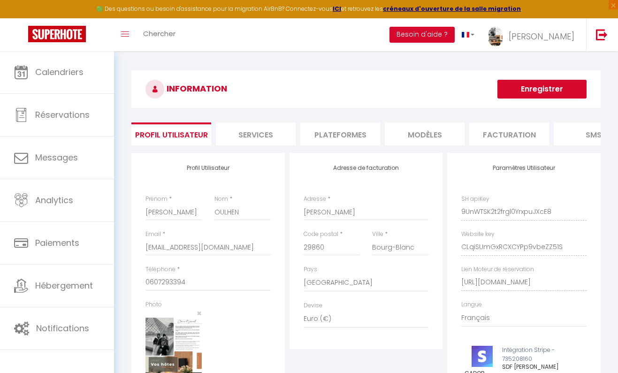
click at [432, 129] on li "MODÈLES" at bounding box center [425, 133] width 80 height 23
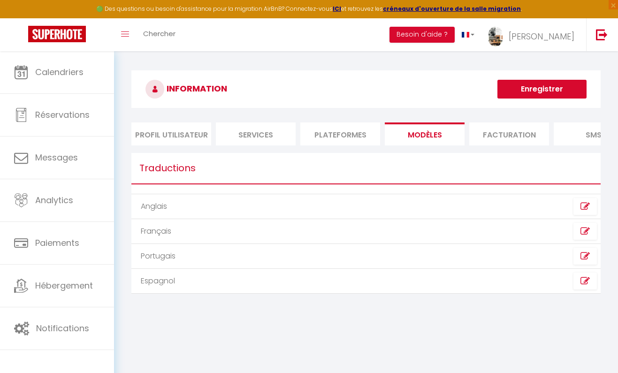
click at [180, 229] on td "Français" at bounding box center [248, 231] width 234 height 25
click at [580, 229] on link at bounding box center [584, 231] width 23 height 17
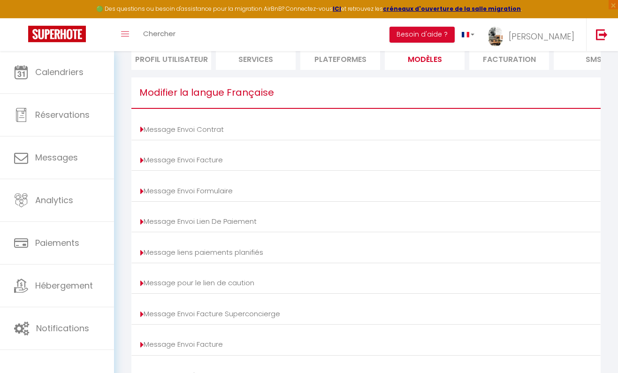
scroll to position [46, 0]
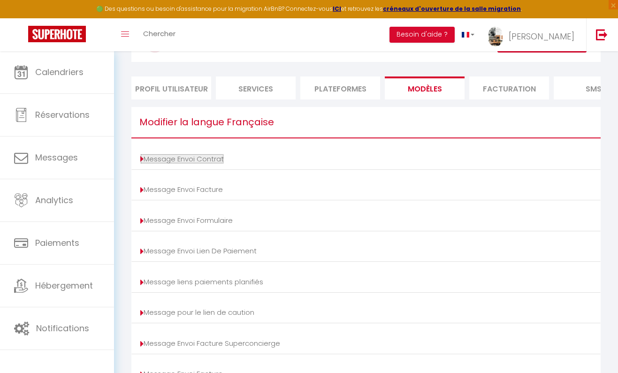
click at [193, 159] on link "Message Envoi Contrat" at bounding box center [181, 159] width 83 height 10
type input "Votre contrat [BOOKING:ID] - [RENTAL:NAME]"
type textarea "Bonjour, Nous vous invitons à cliquer sur le lien suivant pour signer votre con…"
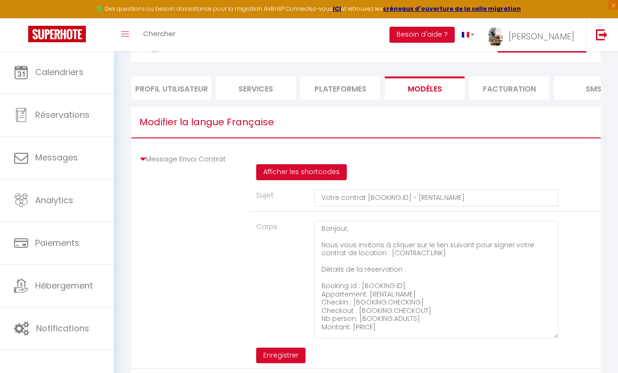
click at [182, 87] on li "Profil Utilisateur" at bounding box center [171, 87] width 80 height 23
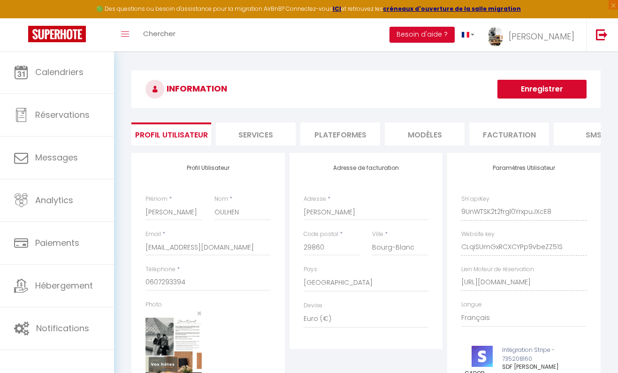
click at [257, 134] on li "Services" at bounding box center [256, 133] width 80 height 23
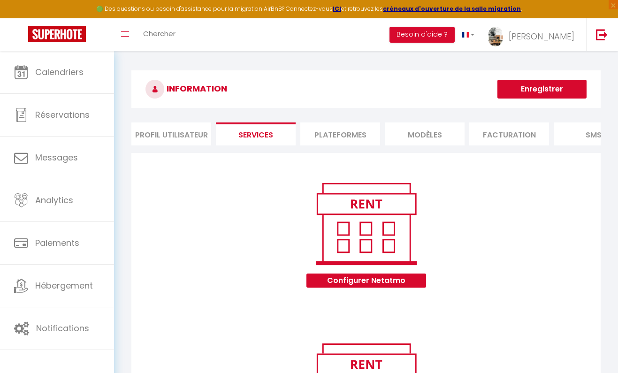
click at [340, 135] on li "Plateformes" at bounding box center [340, 133] width 80 height 23
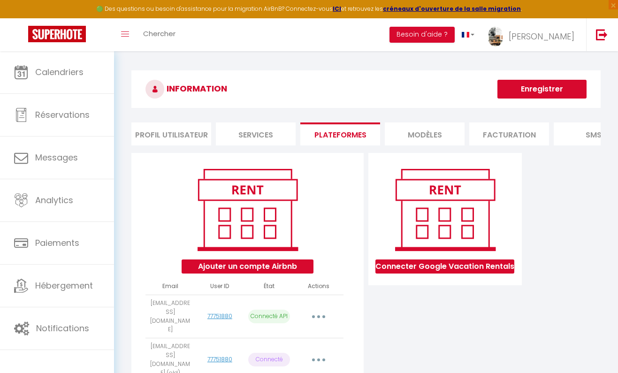
click at [420, 131] on li "MODÈLES" at bounding box center [425, 133] width 80 height 23
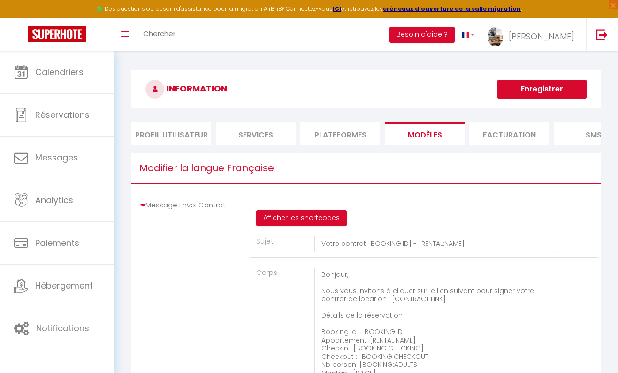
click at [506, 131] on li "Facturation" at bounding box center [509, 133] width 80 height 23
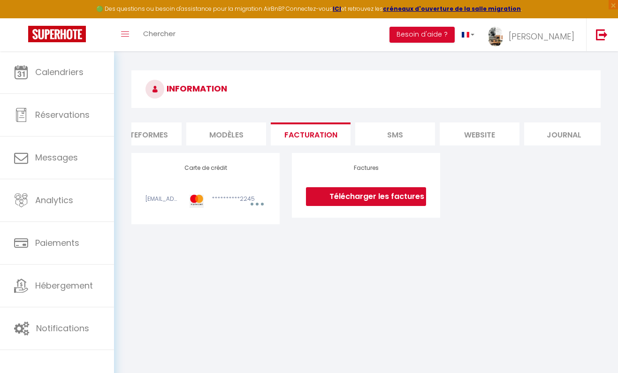
scroll to position [0, 206]
click at [391, 132] on li "SMS" at bounding box center [387, 133] width 80 height 23
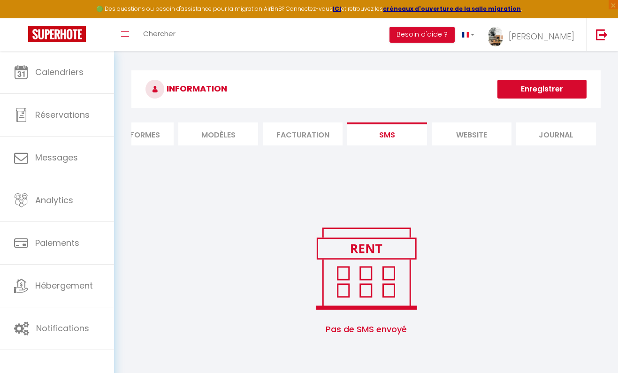
click at [484, 123] on li "website" at bounding box center [471, 133] width 80 height 23
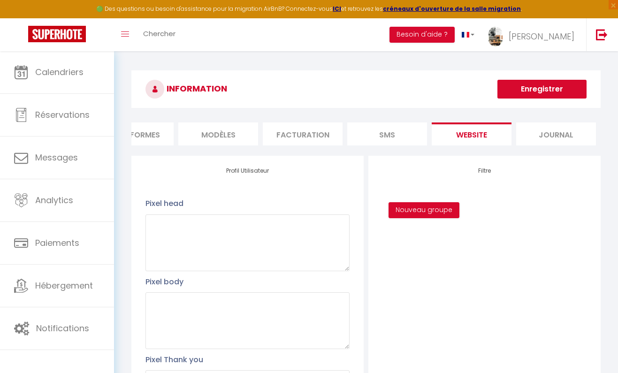
click at [481, 127] on li "website" at bounding box center [471, 133] width 80 height 23
click at [567, 136] on li "Journal" at bounding box center [556, 133] width 80 height 23
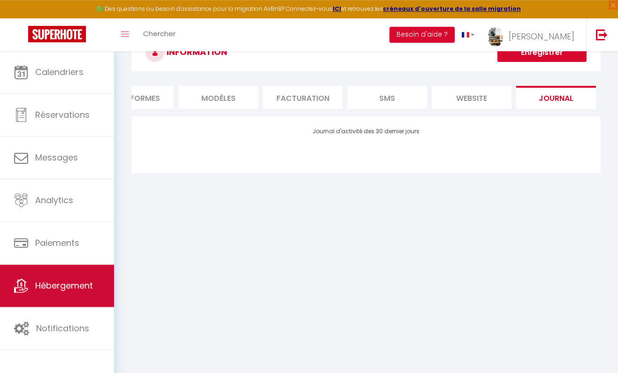
scroll to position [51, 0]
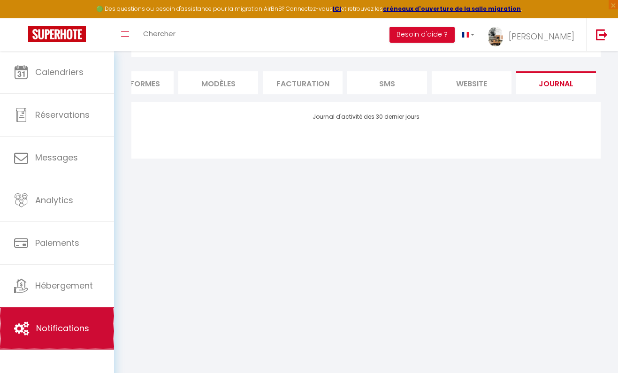
click at [52, 326] on span "Notifications" at bounding box center [62, 328] width 53 height 12
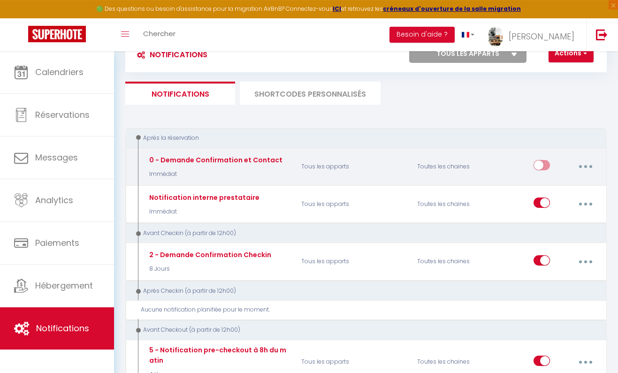
scroll to position [101, 0]
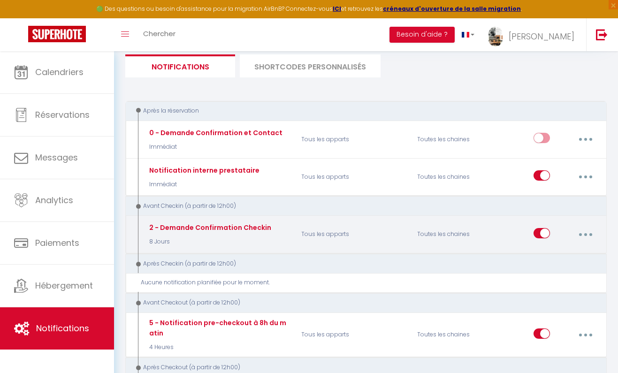
click at [589, 231] on button "button" at bounding box center [585, 235] width 25 height 18
click at [551, 257] on link "Editer" at bounding box center [560, 257] width 69 height 16
type input "2 - Demande Confirmation Checkin"
select select "8 Jours"
select select "if_booking_is_paid"
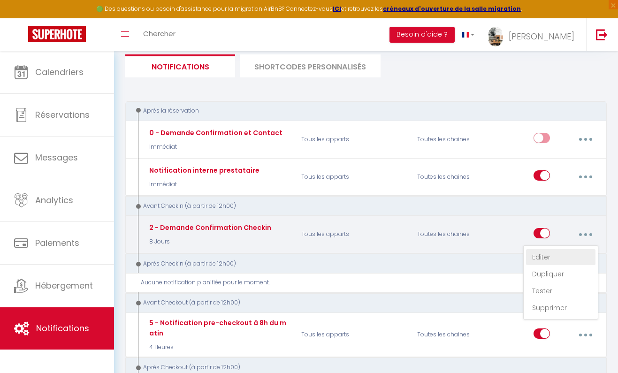
checkbox input "true"
checkbox input "false"
radio input "true"
type input "Procédure pour le checkin - [RENTAL:NAME]"
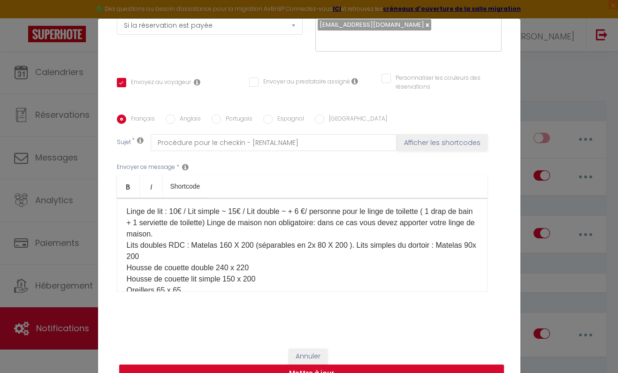
scroll to position [208, 0]
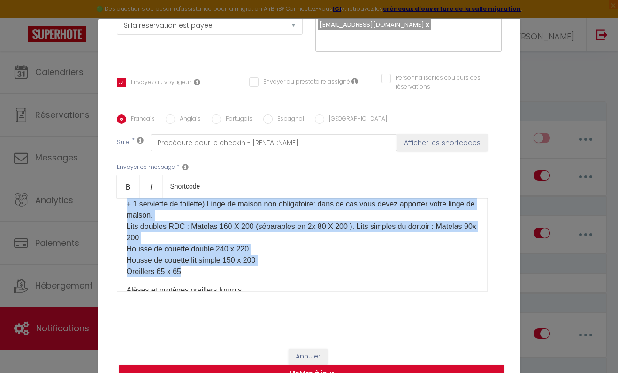
drag, startPoint x: 195, startPoint y: 286, endPoint x: 130, endPoint y: 207, distance: 102.0
click at [130, 207] on p "Linge de lit : 10€ / Lit simple ~ 15€ / Lit double ~ + 6 €/ personne pour le li…" at bounding box center [302, 232] width 351 height 90
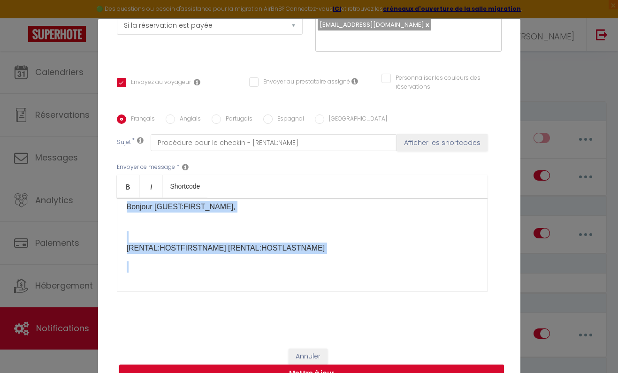
drag, startPoint x: 127, startPoint y: 203, endPoint x: 447, endPoint y: 300, distance: 334.5
click at [447, 292] on div "Bonjour, Merci d'avoir choisi notre maison qui sera la vôtre durant ce séjour q…" at bounding box center [302, 245] width 370 height 94
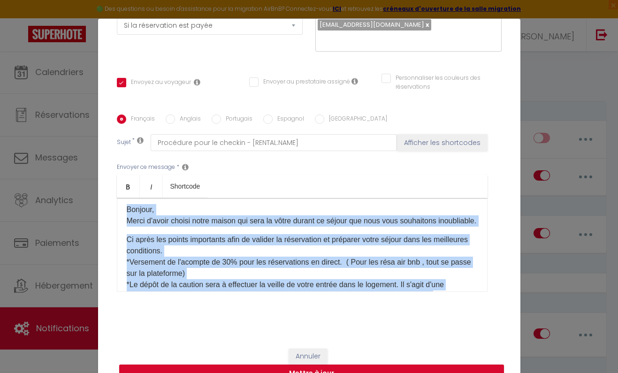
scroll to position [0, 0]
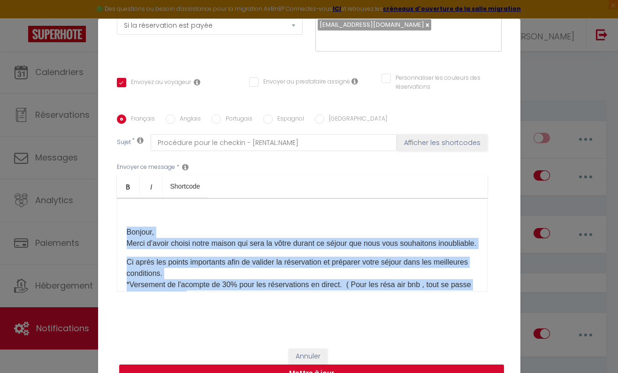
drag, startPoint x: 363, startPoint y: 269, endPoint x: 113, endPoint y: 192, distance: 261.2
click at [117, 198] on div "Bonjour, Merci d'avoir choisi notre maison qui sera la vôtre durant ce séjour q…" at bounding box center [302, 245] width 370 height 94
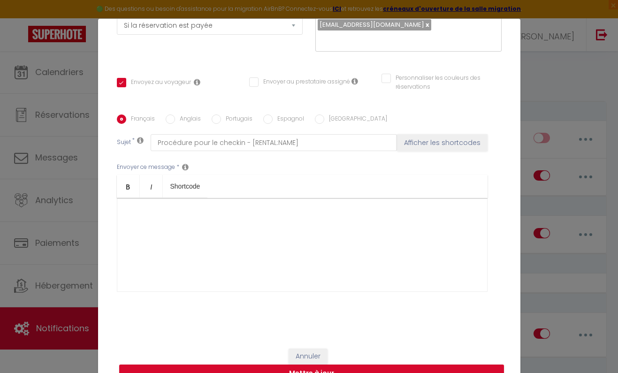
click at [604, 141] on div "Modifier la notification × Titre * 2 - Demande Confirmation Checkin Pour cet hé…" at bounding box center [309, 186] width 618 height 373
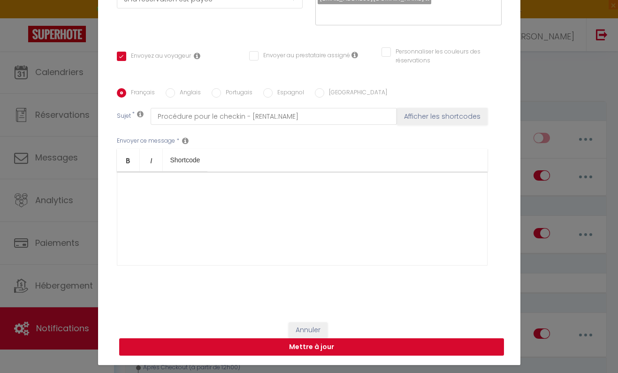
scroll to position [37, 0]
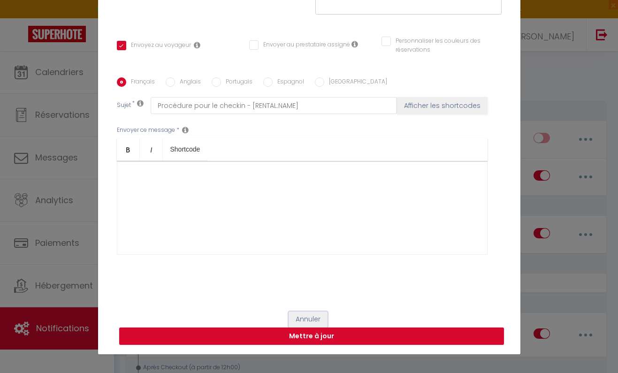
click at [307, 319] on button "Annuler" at bounding box center [307, 319] width 39 height 16
type input "2 - Demande Confirmation Checkin"
checkbox input "true"
checkbox input "false"
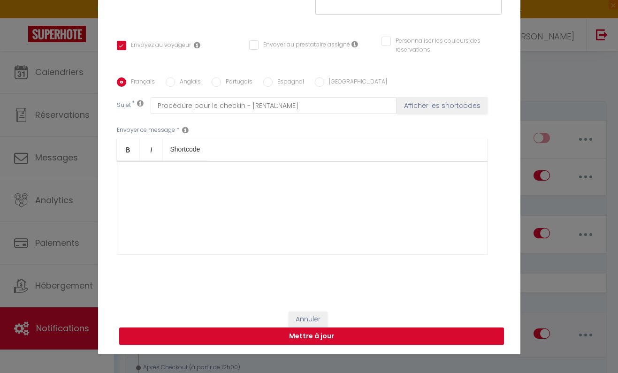
radio input "true"
type input "Procédure pour le checkin - [RENTAL:NAME]"
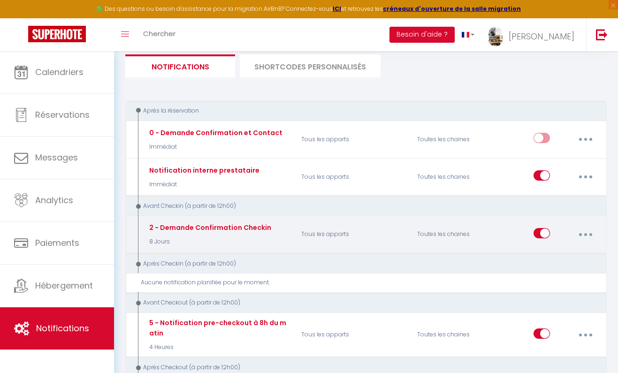
click at [587, 232] on button "button" at bounding box center [585, 235] width 25 height 18
click at [555, 259] on link "Editer" at bounding box center [560, 257] width 69 height 16
checkbox input "true"
checkbox input "false"
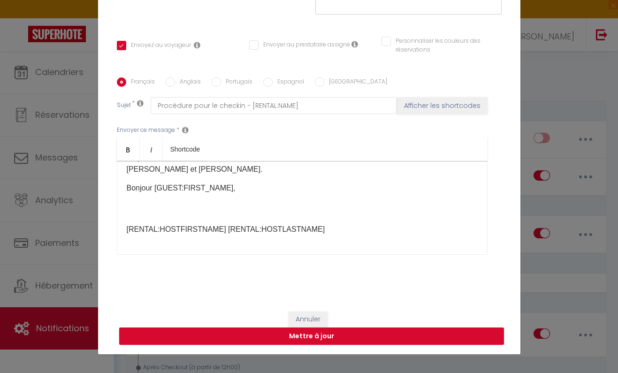
scroll to position [1084, 0]
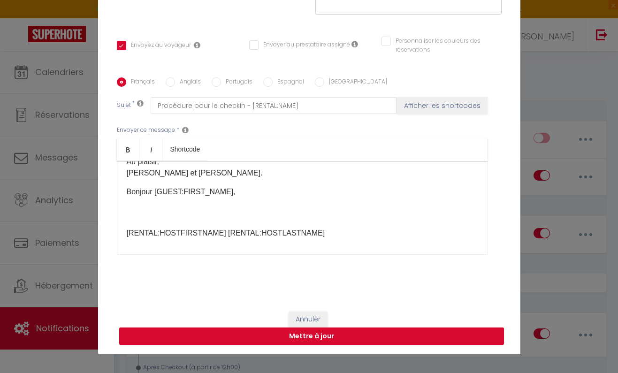
drag, startPoint x: 135, startPoint y: 175, endPoint x: 319, endPoint y: 185, distance: 184.6
click at [319, 185] on div "Bonjour, Merci d'avoir choisi notre maison qui sera la vôtre durant ce séjour q…" at bounding box center [302, 208] width 370 height 94
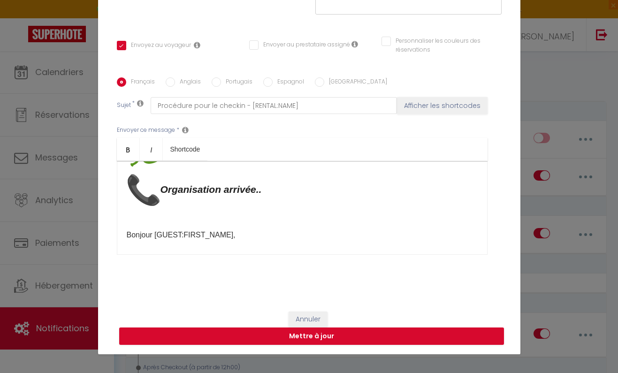
scroll to position [309, 0]
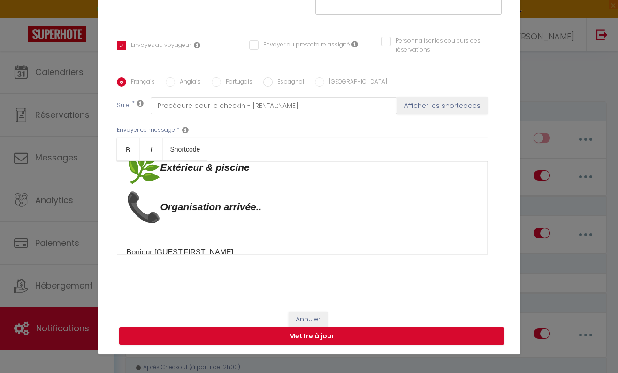
drag, startPoint x: 125, startPoint y: 174, endPoint x: 294, endPoint y: 208, distance: 172.6
click at [294, 208] on div "Bonjour, Merci d’avoir choisi notre maison, qui sera la vôtre le temps de ce sé…" at bounding box center [302, 208] width 370 height 94
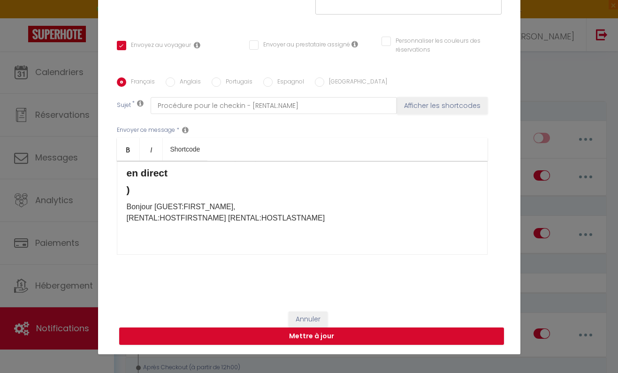
scroll to position [89, 0]
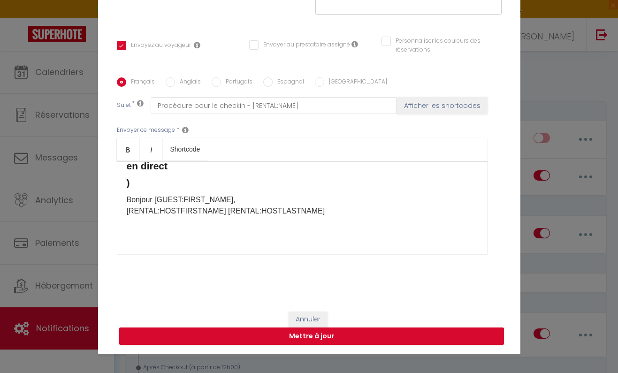
click at [124, 181] on div "​Bonjour, Merci d’avoir choisi notre maison, qui sera la vôtre le temps de ce s…" at bounding box center [302, 208] width 370 height 94
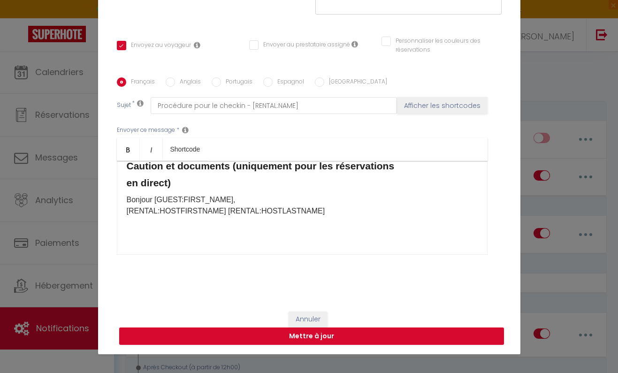
click at [206, 183] on h4 "en direct)" at bounding box center [302, 182] width 351 height 11
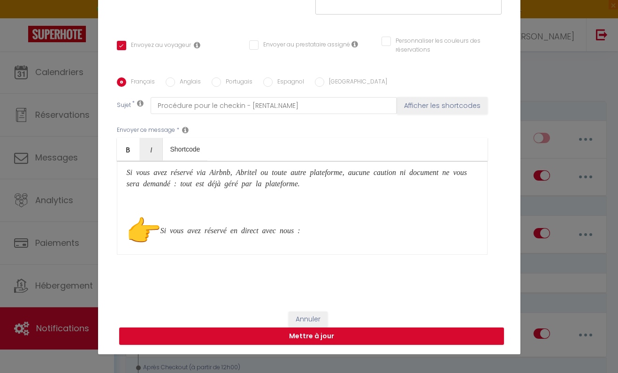
scroll to position [96, 0]
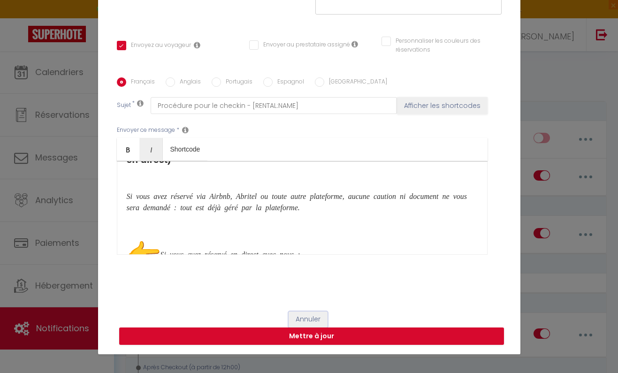
click at [313, 320] on button "Annuler" at bounding box center [307, 319] width 39 height 16
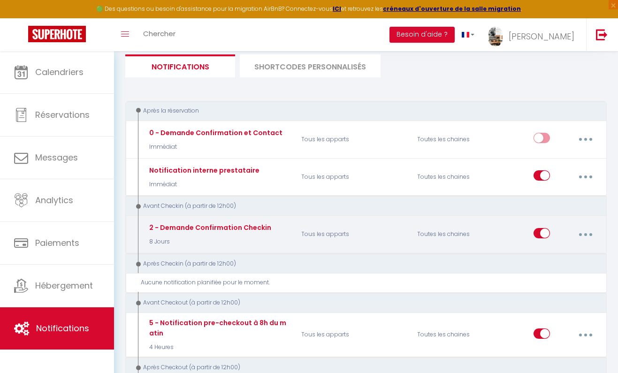
click at [584, 232] on button "button" at bounding box center [585, 235] width 25 height 18
click at [539, 257] on link "Editer" at bounding box center [560, 257] width 69 height 16
checkbox input "true"
checkbox input "false"
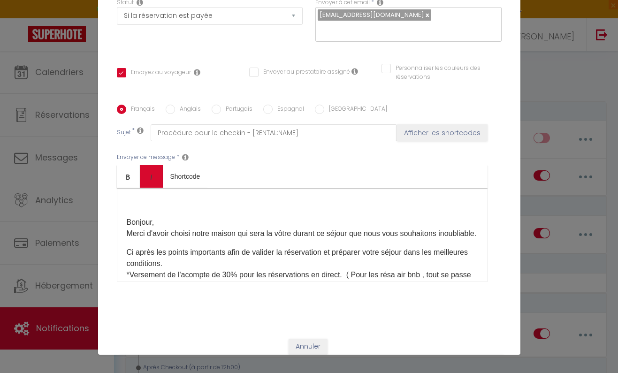
scroll to position [120, 0]
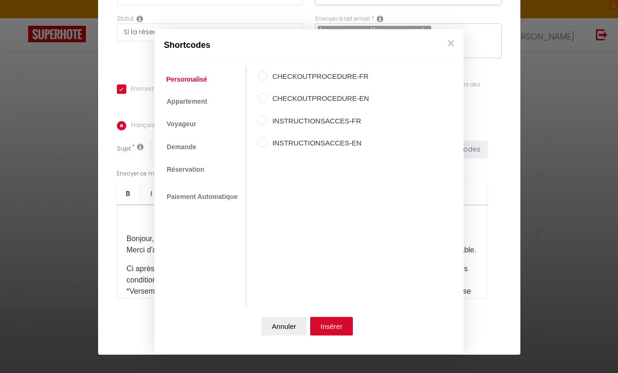
scroll to position [37, 0]
click at [141, 227] on div "Shortcodes Personnalisé Appartement Voyageur Demande Réservation Lien De Paieme…" at bounding box center [309, 186] width 618 height 373
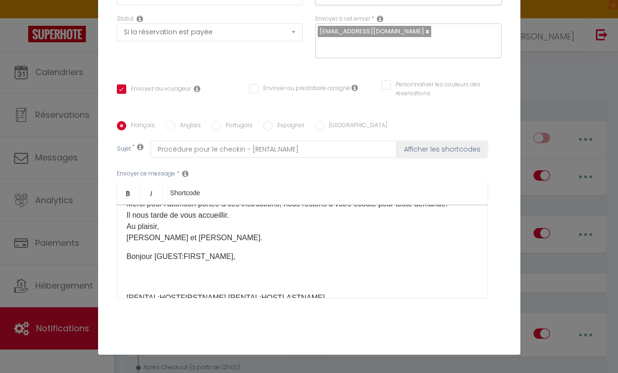
scroll to position [1043, 0]
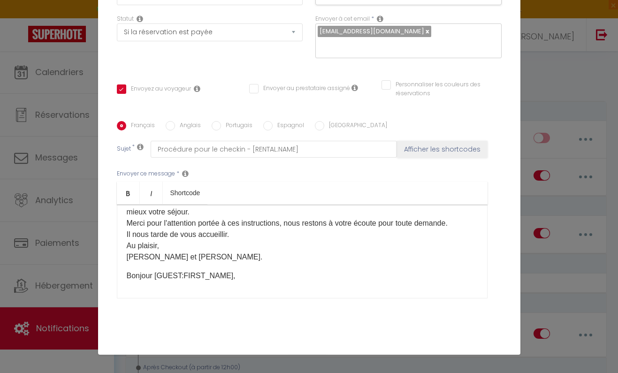
drag, startPoint x: 134, startPoint y: 225, endPoint x: 317, endPoint y: 278, distance: 190.9
click at [317, 278] on div "Bonjour, Merci d'avoir choisi notre maison qui sera la vôtre durant ce séjour q…" at bounding box center [302, 251] width 370 height 94
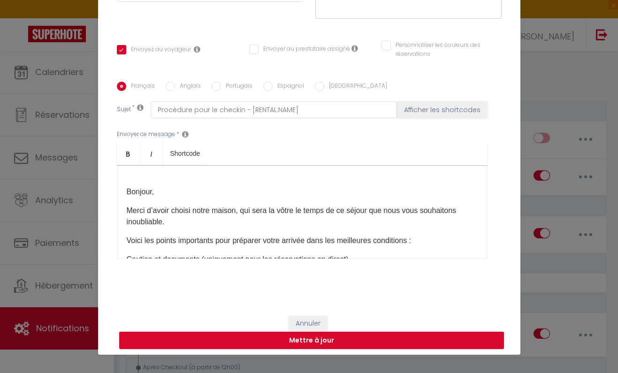
scroll to position [166, 0]
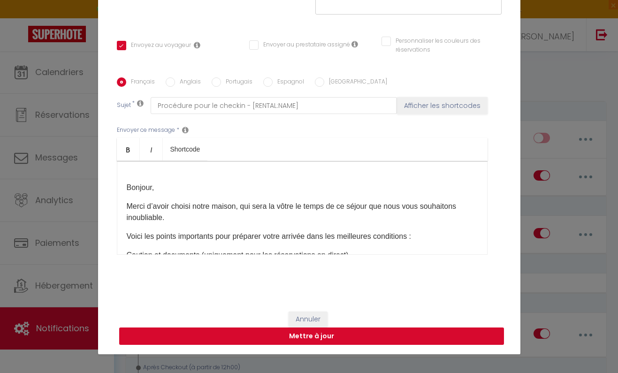
click at [318, 333] on button "Mettre à jour" at bounding box center [311, 336] width 385 height 18
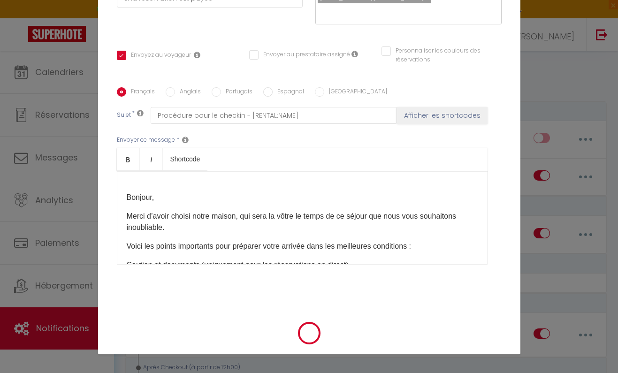
checkbox input "true"
checkbox input "false"
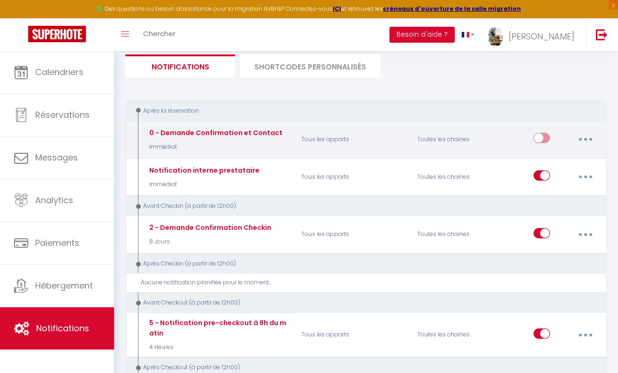
click at [579, 137] on button "button" at bounding box center [585, 139] width 25 height 18
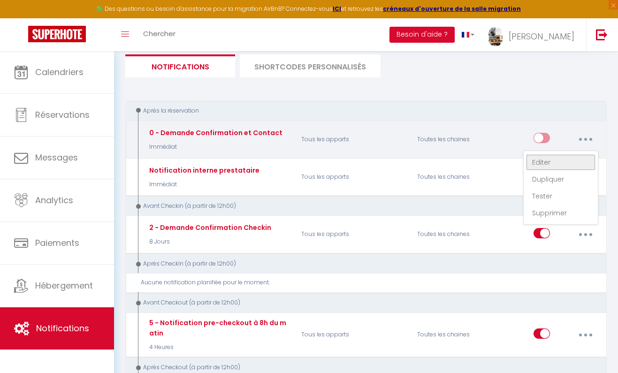
click at [548, 161] on link "Editer" at bounding box center [560, 162] width 69 height 16
type input "0 - Demande Confirmation et Contact"
select select "Immédiat"
select select "if_booking_is_paid"
checkbox input "true"
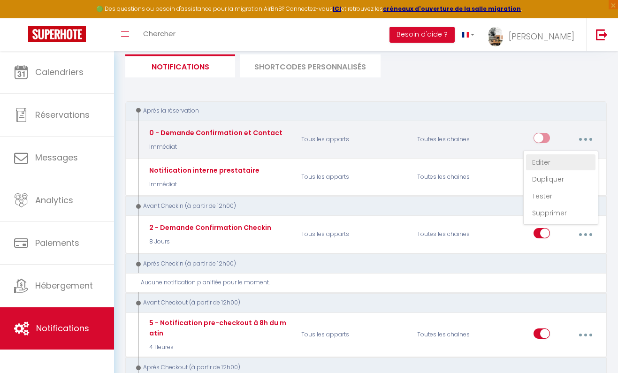
checkbox input "false"
radio input "true"
type input "Merci de confirmer votre réservation - [BOOKING:ID] - [GUEST:FIRST_NAME] [GUEST…"
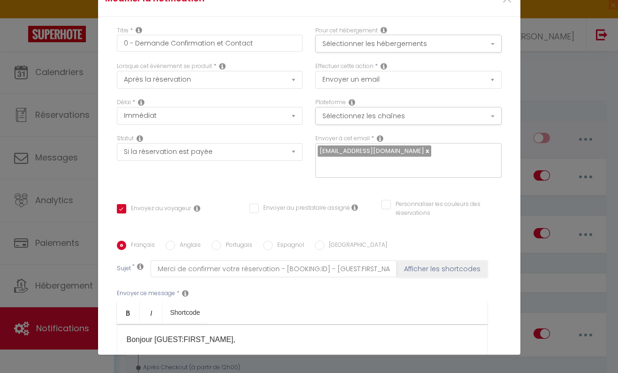
scroll to position [37, 0]
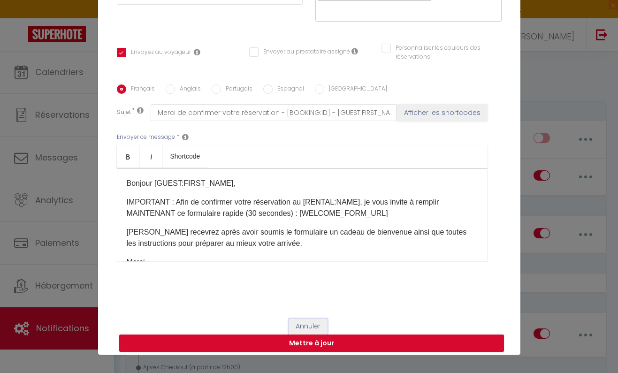
click at [315, 326] on button "Annuler" at bounding box center [307, 326] width 39 height 16
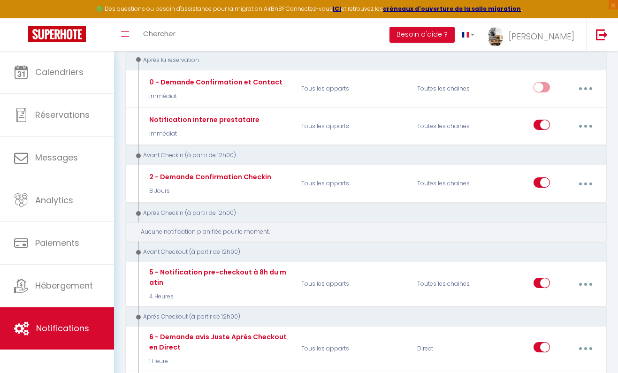
scroll to position [203, 0]
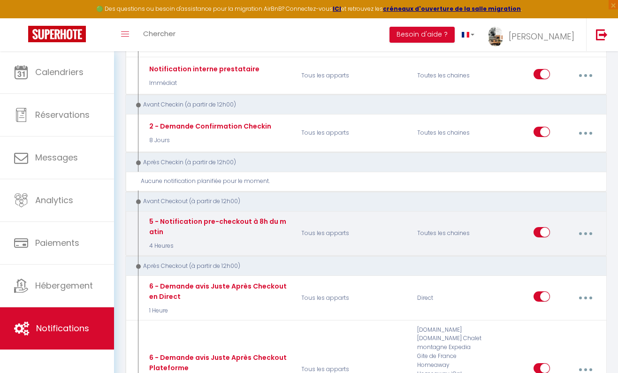
click at [581, 232] on button "button" at bounding box center [585, 234] width 25 height 18
click at [534, 253] on link "Editer" at bounding box center [560, 256] width 69 height 16
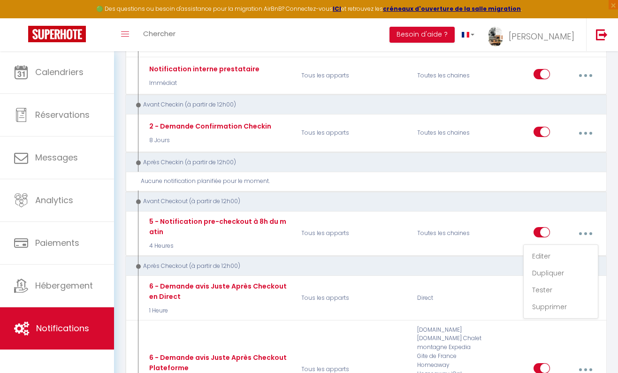
type input "5 - Notification pre-checkout à 8h du matin"
select select "4"
select select "4 Heures"
checkbox input "true"
checkbox input "false"
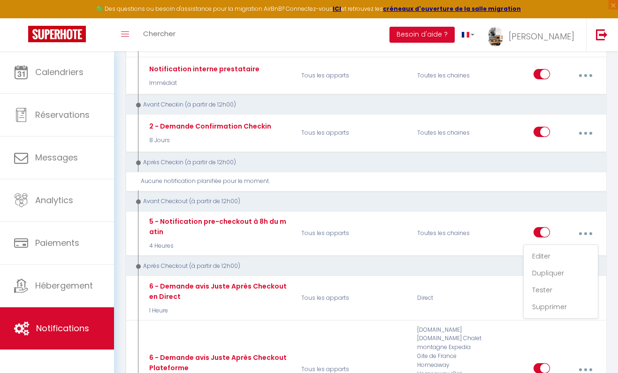
checkbox input "false"
type input "Procédure pour votre départ - [RENTAL:NAME] - [GUEST:FIRST_NAME] [GUEST:NAME]"
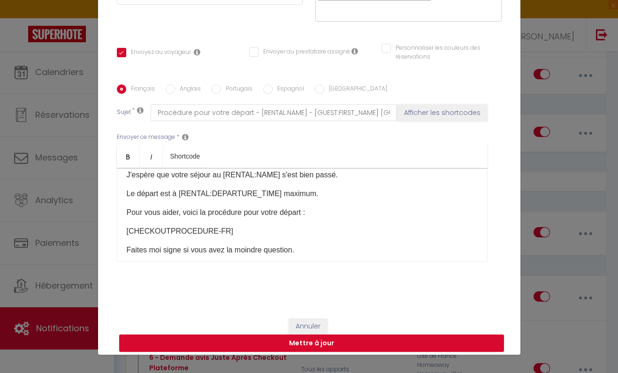
scroll to position [26, 0]
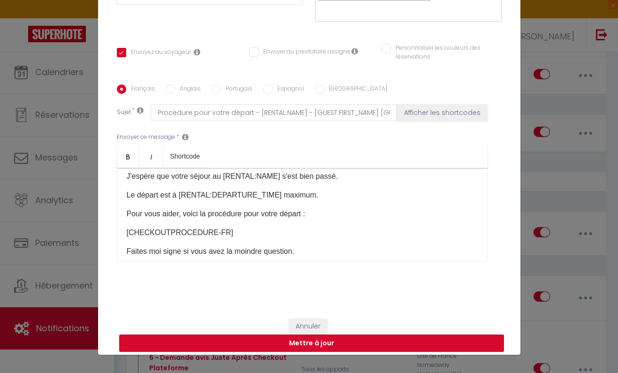
click at [553, 138] on div "Modifier la notification × Titre * 5 - Notification pre-checkout à 8h du matin …" at bounding box center [309, 186] width 618 height 373
click at [317, 326] on button "Annuler" at bounding box center [307, 326] width 39 height 16
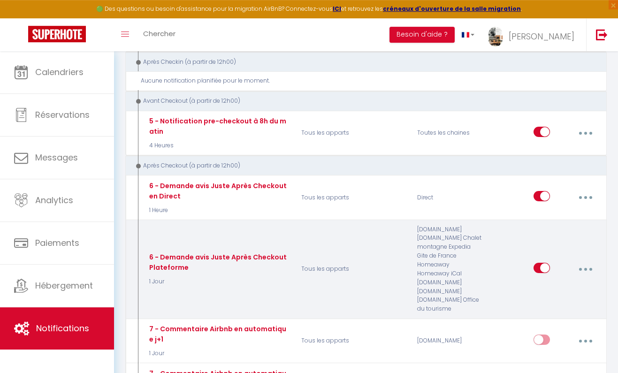
scroll to position [304, 0]
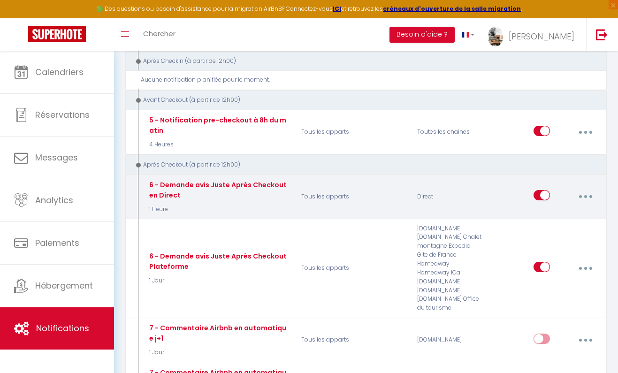
click at [582, 196] on button "button" at bounding box center [585, 197] width 25 height 18
click at [548, 224] on link "Editer" at bounding box center [560, 219] width 69 height 16
type input "6 - Demande avis Juste Après Checkout en Direct"
select select "1 Heure"
checkbox input "true"
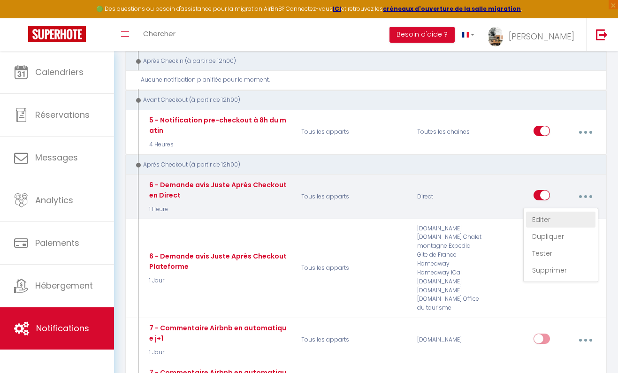
checkbox input "false"
type input "[GUEST:FIRST_NAME],Merci pour votre venue [RENTAL:CITY]"
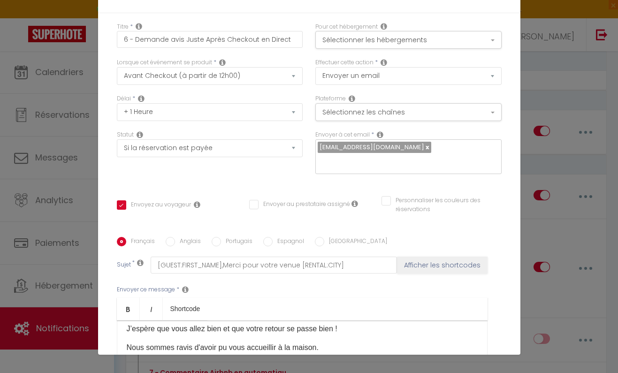
scroll to position [0, 0]
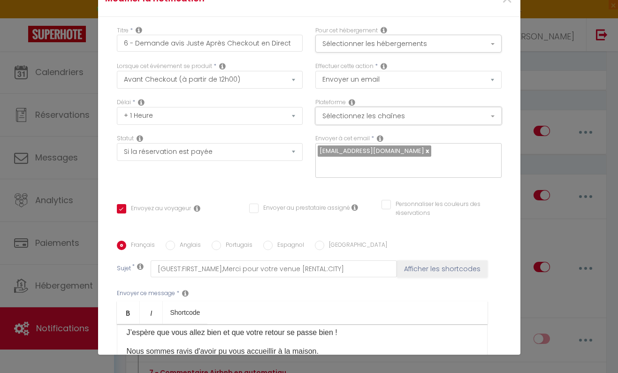
click at [377, 118] on button "Sélectionnez les chaînes" at bounding box center [408, 116] width 186 height 18
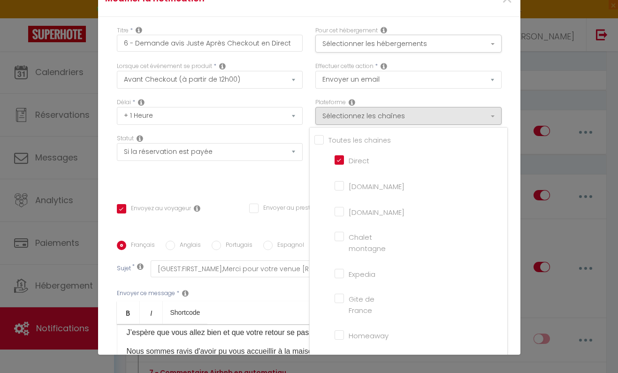
click at [542, 97] on div "Modifier la notification × Titre * 6 - Demande avis Juste Après Checkout en Dir…" at bounding box center [309, 186] width 618 height 373
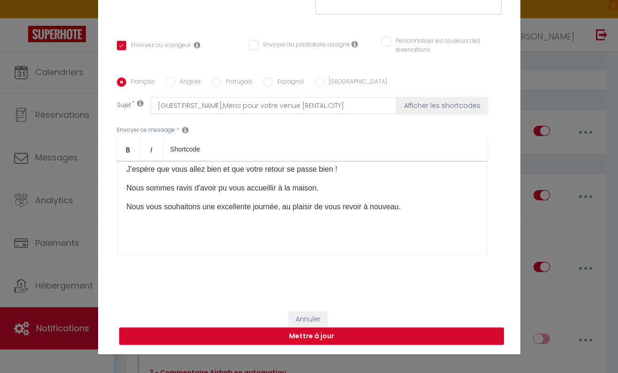
scroll to position [166, 0]
click at [321, 318] on button "Annuler" at bounding box center [307, 319] width 39 height 16
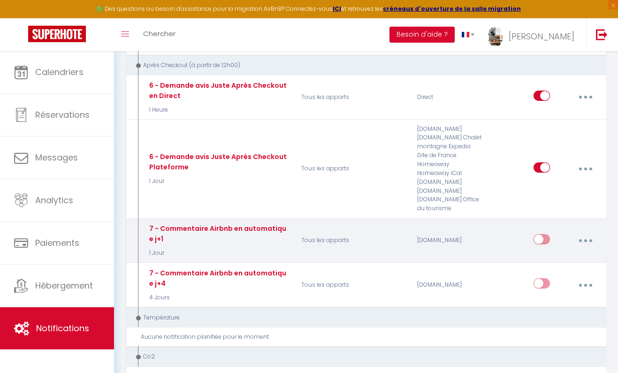
scroll to position [405, 0]
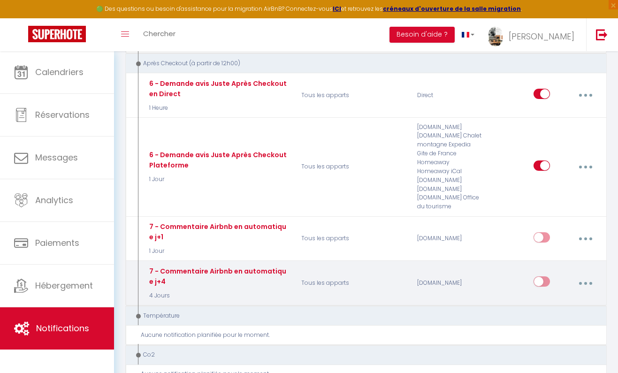
click at [587, 280] on button "button" at bounding box center [585, 283] width 25 height 18
click at [543, 308] on link "Editer" at bounding box center [560, 306] width 69 height 16
type input "7 - Commentaire Airbnb en automatique j+4"
select select "review"
select select "4 Jours"
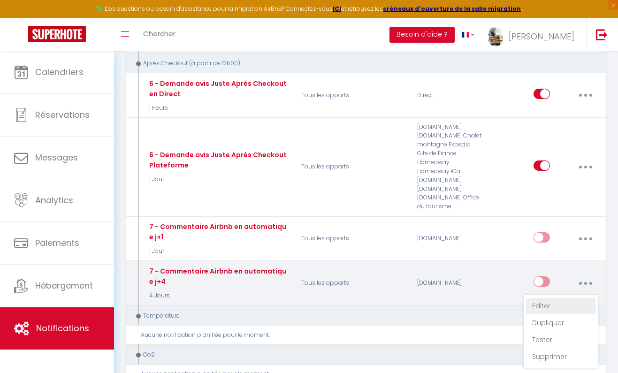
select select
checkbox input "false"
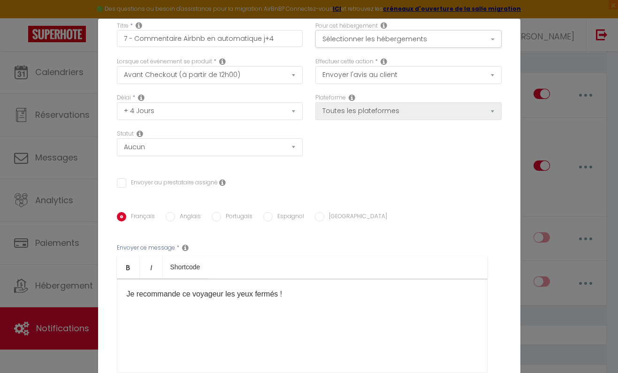
scroll to position [0, 0]
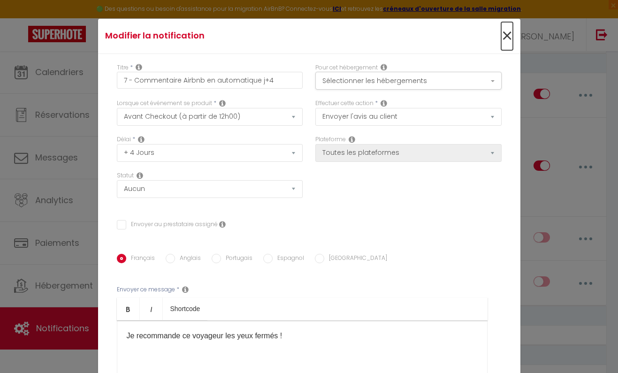
click at [509, 34] on span "×" at bounding box center [507, 36] width 12 height 28
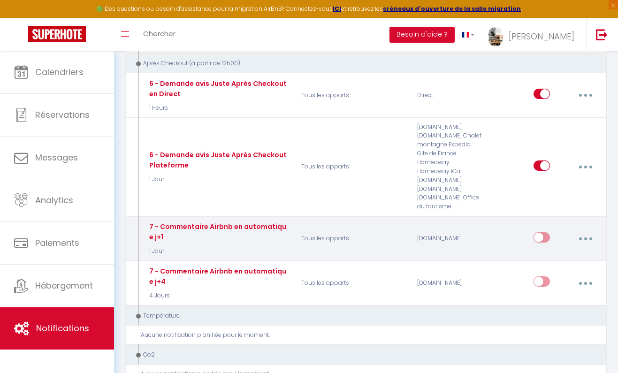
click at [584, 237] on button "button" at bounding box center [585, 239] width 25 height 18
click at [537, 258] on link "Editer" at bounding box center [560, 261] width 69 height 16
type input "7 - Commentaire Airbnb en automatique j+1"
select select "1 Jour"
select select "if_booking_is_paid"
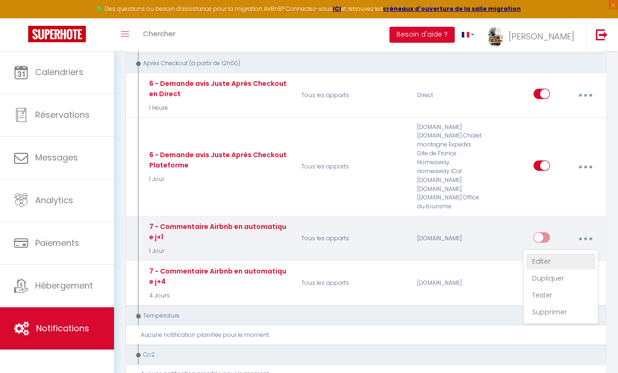
checkbox input "false"
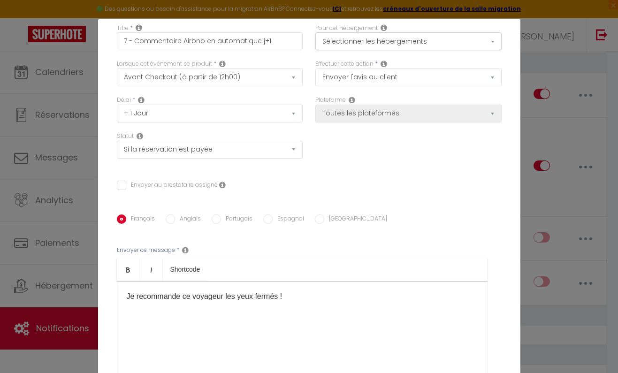
scroll to position [30, 0]
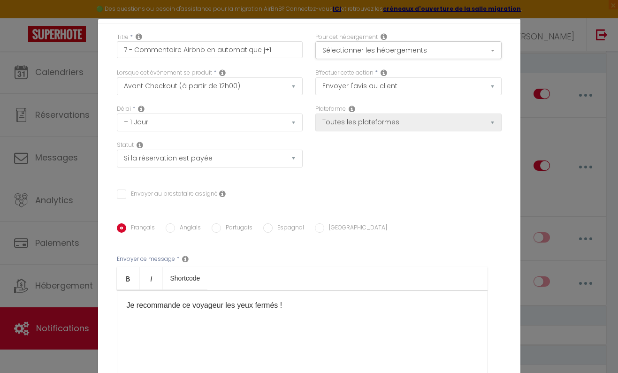
click at [575, 119] on div "Modifier la notification × Titre * 7 - Commentaire Airbnb en automatique j+1 Po…" at bounding box center [309, 186] width 618 height 373
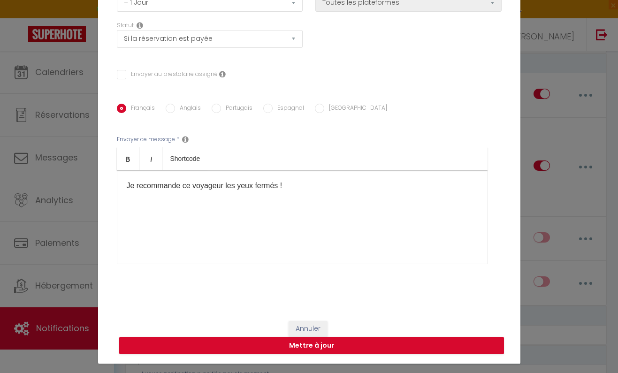
scroll to position [37, 0]
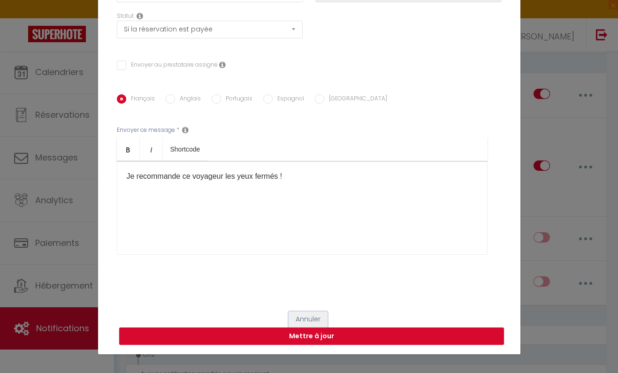
click at [308, 320] on button "Annuler" at bounding box center [307, 319] width 39 height 16
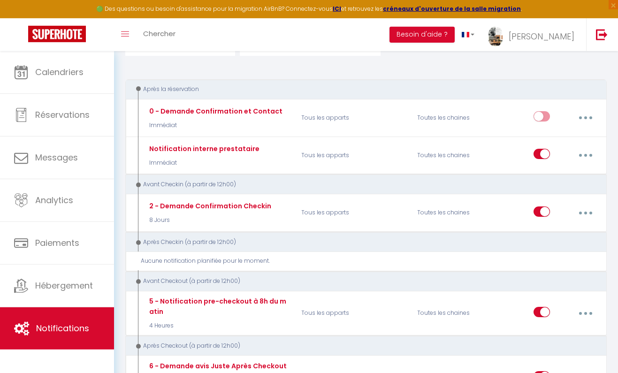
scroll to position [51, 0]
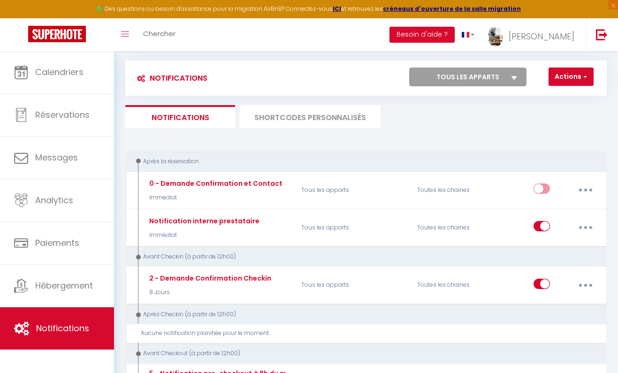
click at [294, 113] on li "SHORTCODES PERSONNALISÉS" at bounding box center [310, 116] width 141 height 23
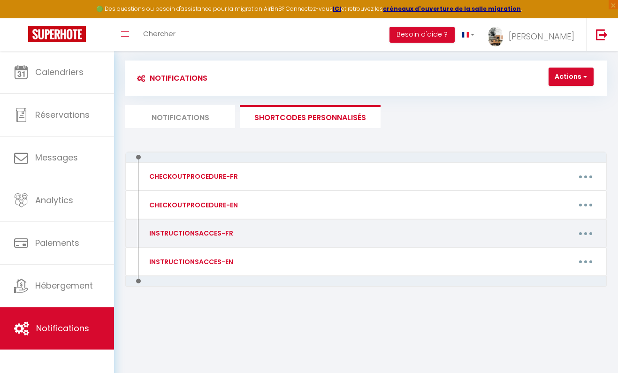
click at [586, 231] on button "button" at bounding box center [585, 233] width 25 height 18
click at [556, 256] on link "Editer" at bounding box center [560, 256] width 69 height 16
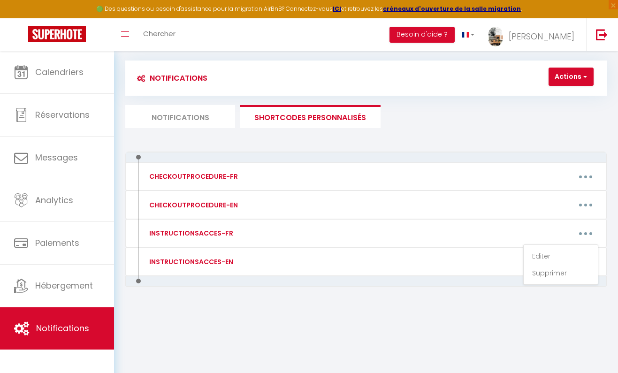
type input "INSTRUCTIONSACCES-FR"
type textarea "Bonjour, Merci d'avoir choisi notre maison qui sera la vôtre durant ce séjour q…"
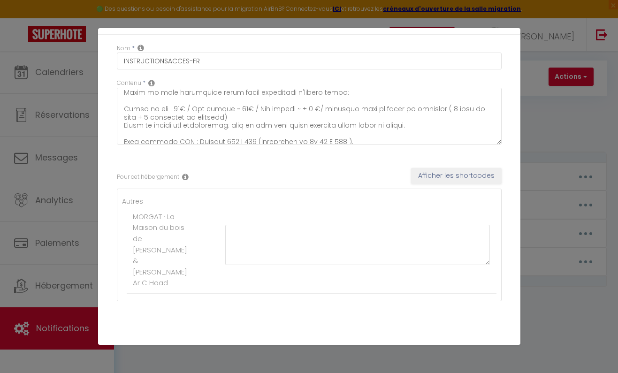
scroll to position [33, 0]
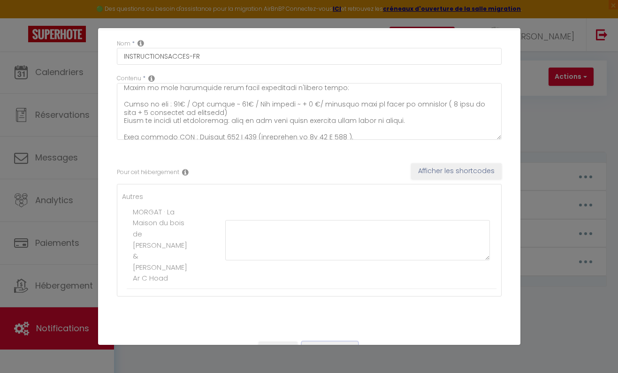
click at [334, 341] on button "Mettre à jour" at bounding box center [330, 349] width 56 height 16
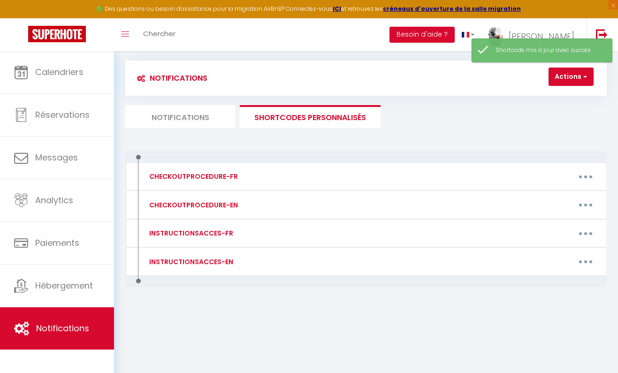
click at [189, 120] on li "Notifications" at bounding box center [180, 116] width 110 height 23
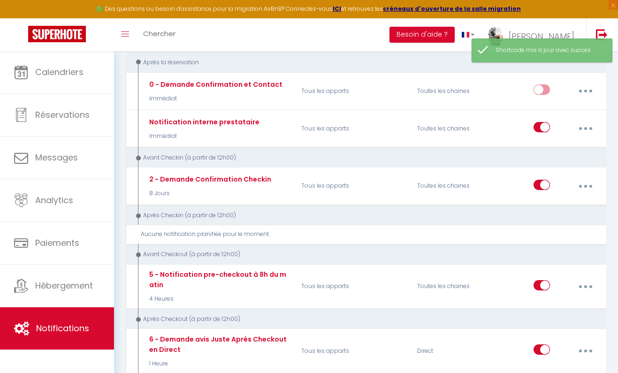
scroll to position [152, 0]
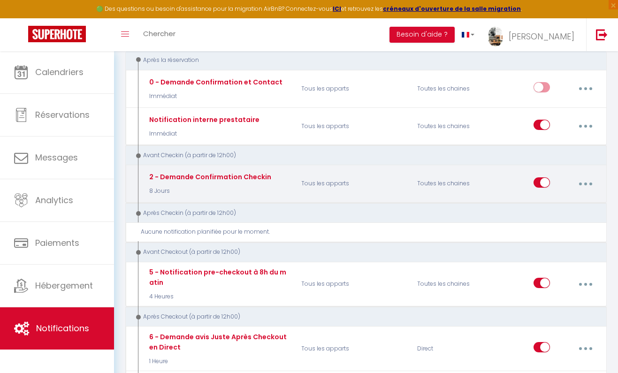
click at [594, 183] on button "button" at bounding box center [585, 184] width 25 height 18
click at [550, 209] on link "Editer" at bounding box center [560, 206] width 69 height 16
type input "2 - Demande Confirmation Checkin"
select select "2"
select select "8 Jours"
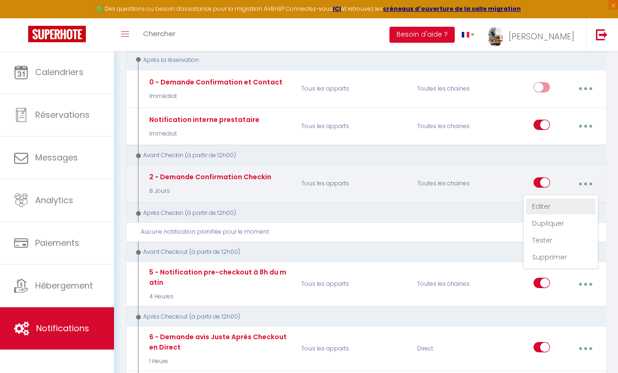
checkbox input "true"
checkbox input "false"
type input "Procédure pour le checkin - [RENTAL:NAME]"
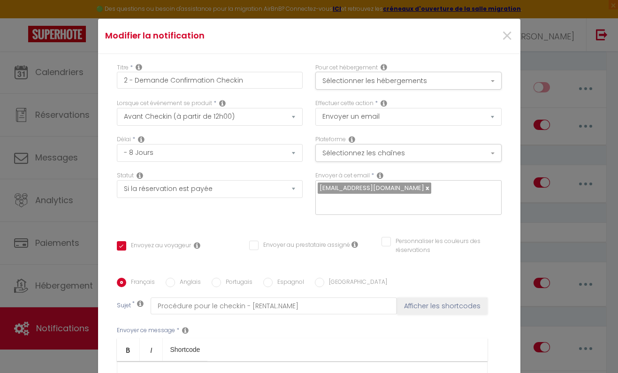
scroll to position [37, 0]
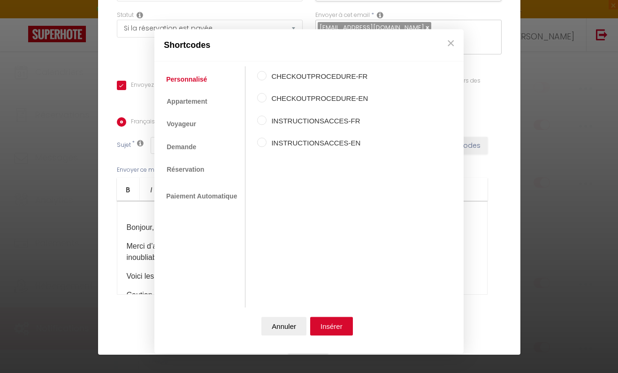
click at [264, 120] on input "INSTRUCTIONSACCES-FR" at bounding box center [261, 119] width 9 height 9
radio input "true"
click at [333, 325] on button "Insérer" at bounding box center [331, 326] width 43 height 19
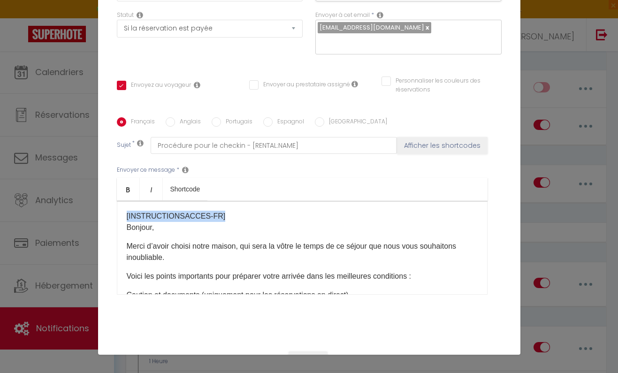
drag, startPoint x: 219, startPoint y: 219, endPoint x: 114, endPoint y: 218, distance: 105.0
click at [117, 218] on div "[INSTRUCTIONSACCES-FR] ​ ​ Bonjour, Merci d’avoir choisi notre maison, qui sera…" at bounding box center [302, 248] width 370 height 94
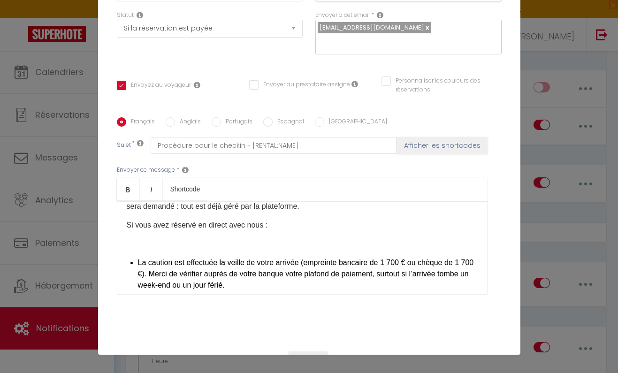
scroll to position [166, 0]
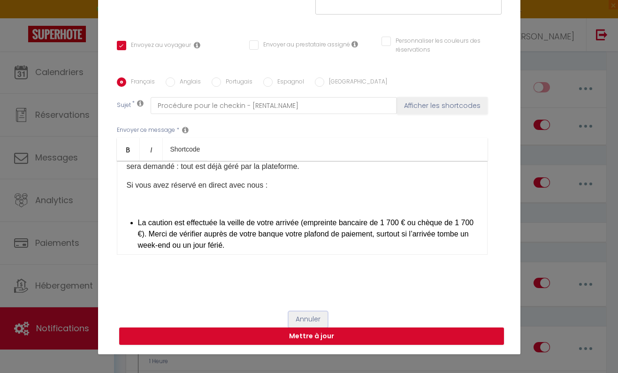
click at [306, 319] on button "Annuler" at bounding box center [307, 319] width 39 height 16
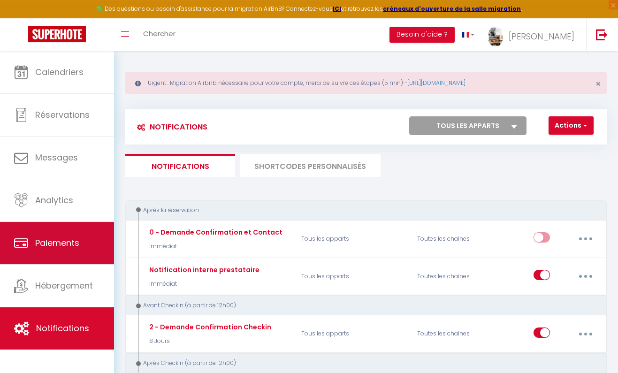
scroll to position [0, 0]
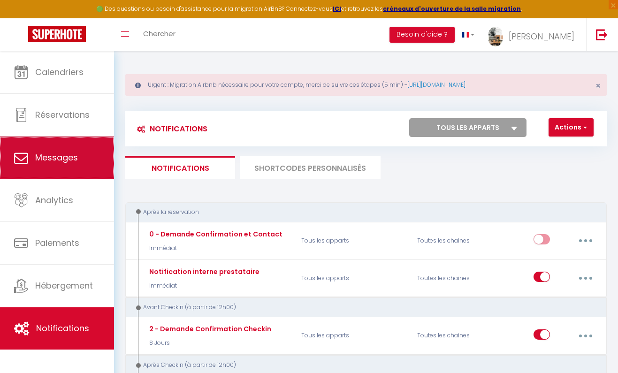
click at [53, 152] on link "Messages" at bounding box center [57, 157] width 114 height 42
select select "message"
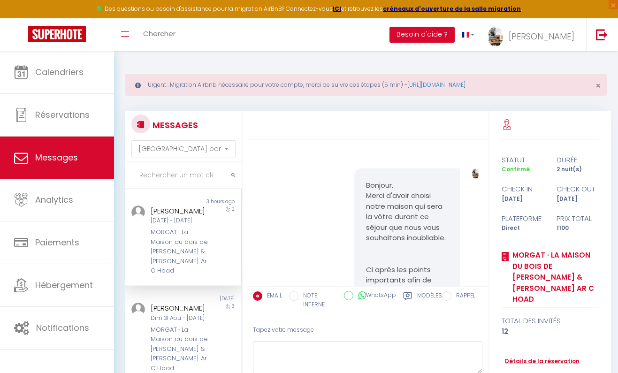
scroll to position [2792, 0]
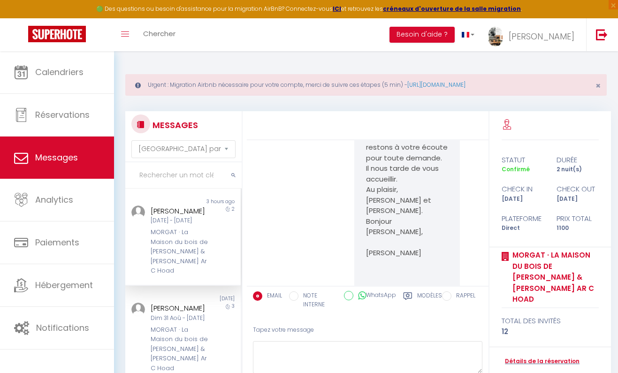
click at [429, 293] on label "Modèles" at bounding box center [429, 300] width 25 height 19
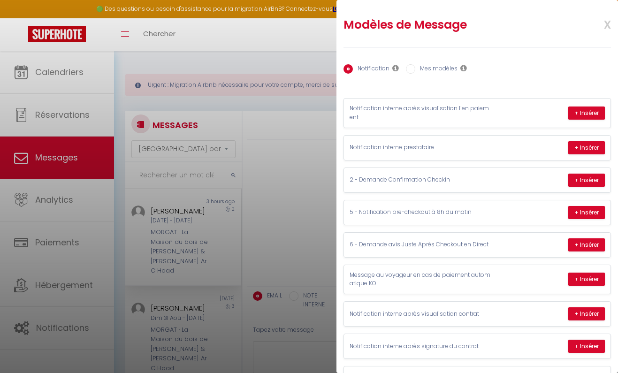
click at [439, 68] on label "Mes modèles" at bounding box center [436, 69] width 42 height 10
click at [415, 68] on input "Mes modèles" at bounding box center [410, 68] width 9 height 9
radio input "true"
radio input "false"
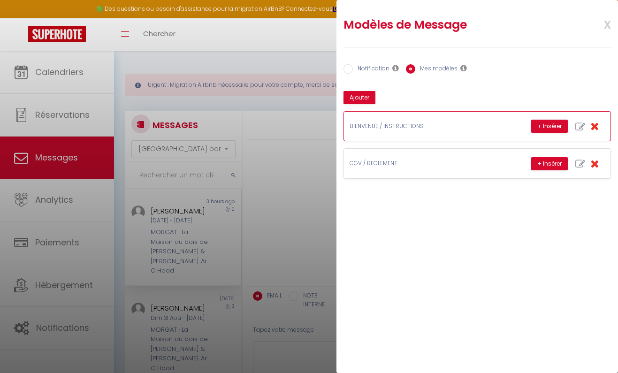
click at [581, 129] on icon "button" at bounding box center [580, 127] width 10 height 10
type input "BIENVENUE / INSTRUCTIONS"
type textarea "Bonjour, Merci d'avoir choisi notre maison qui sera la vôtre durant ce séjour q…"
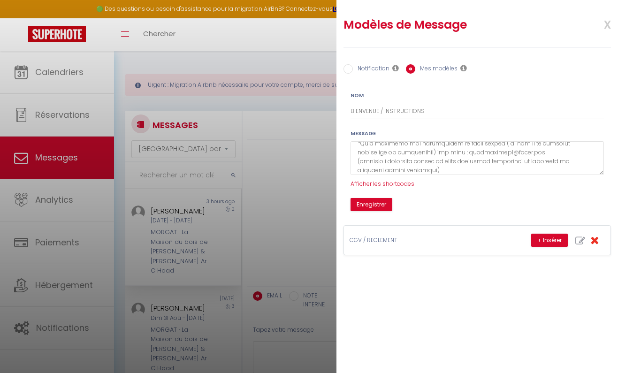
scroll to position [208, 0]
click at [601, 24] on span "x" at bounding box center [596, 24] width 30 height 22
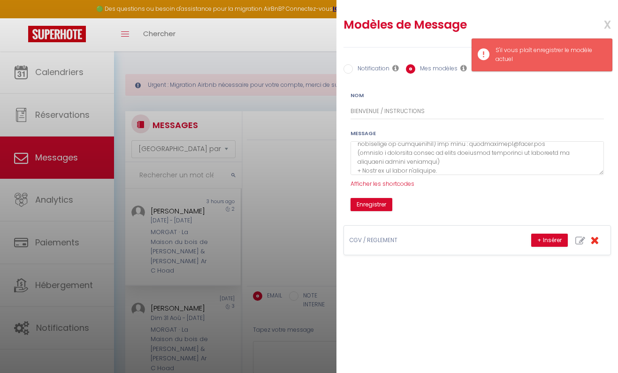
click at [608, 24] on span "x" at bounding box center [596, 24] width 30 height 22
